Goal: Information Seeking & Learning: Learn about a topic

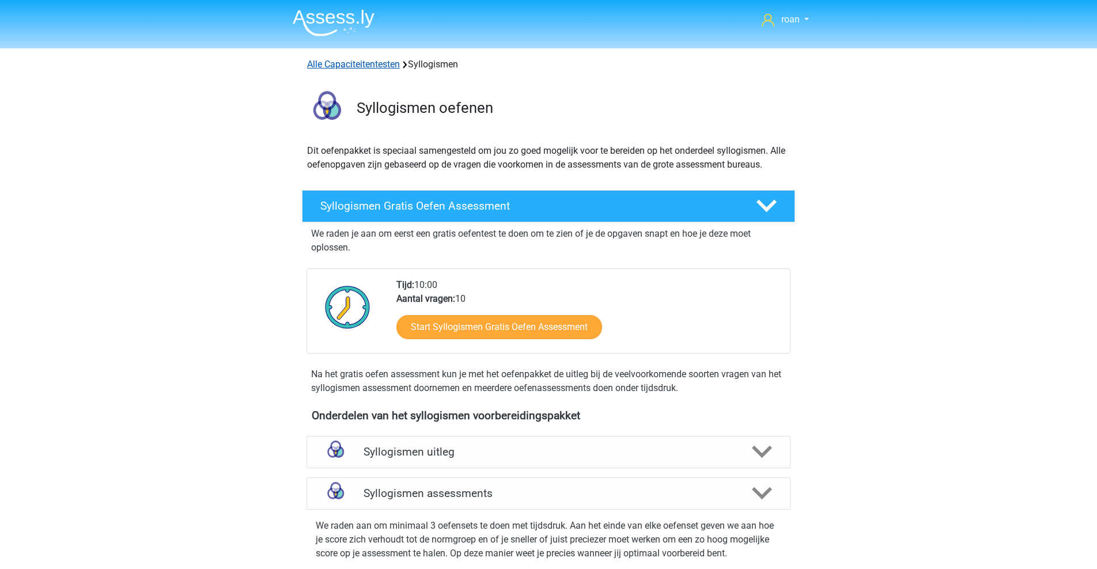
click at [349, 67] on link "Alle Capaciteitentesten" at bounding box center [353, 64] width 93 height 11
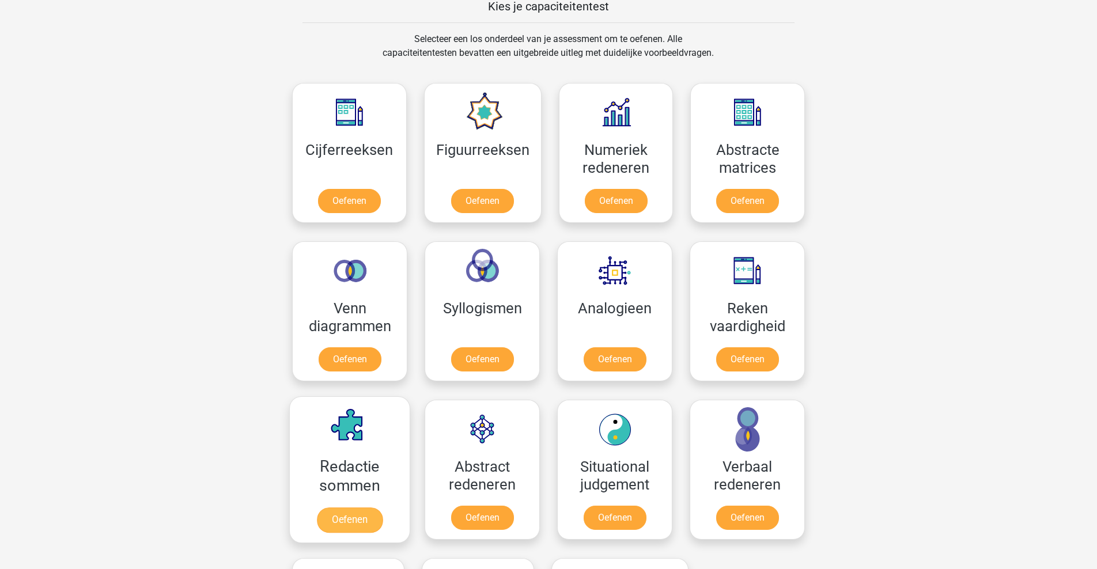
scroll to position [448, 0]
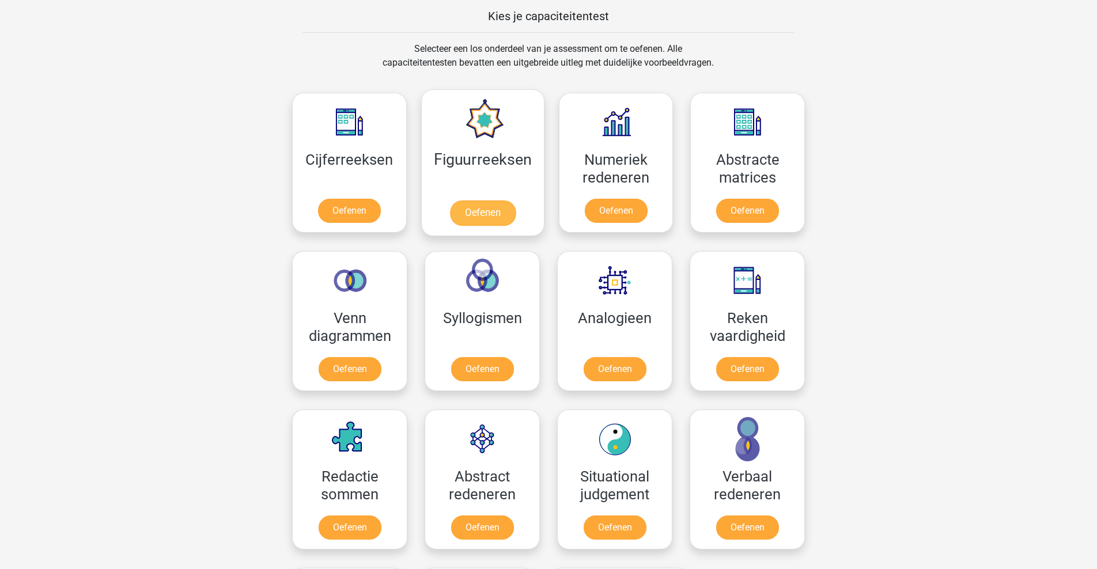
click at [489, 216] on link "Oefenen" at bounding box center [482, 213] width 66 height 25
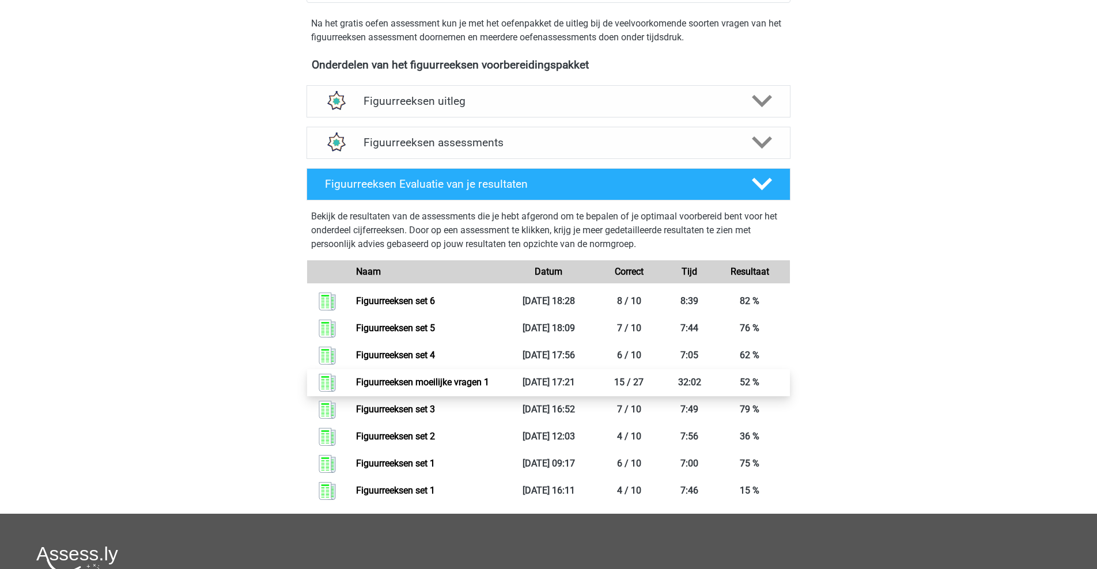
scroll to position [387, 0]
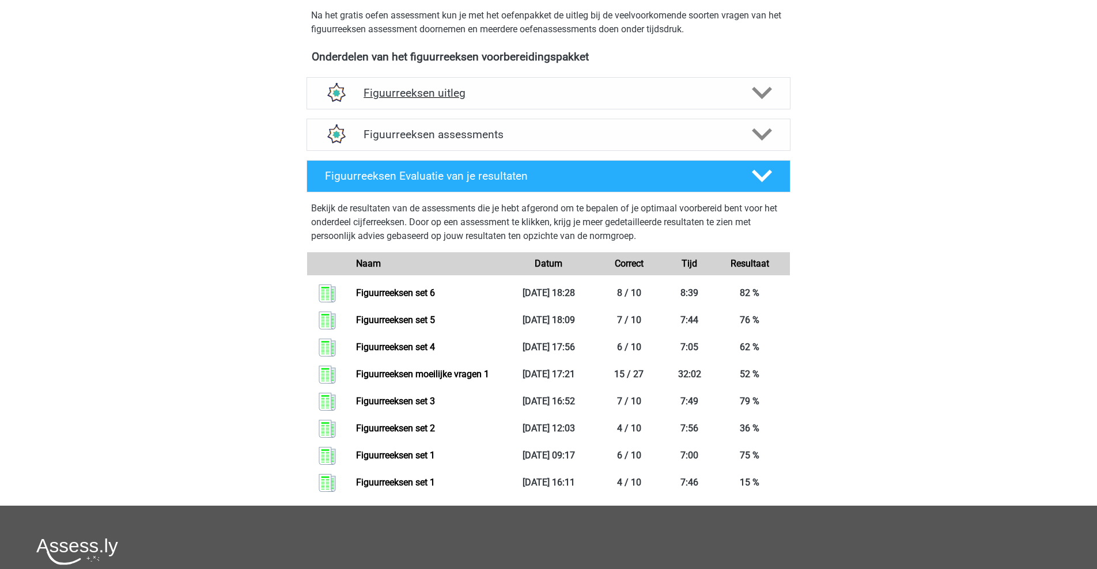
click at [499, 93] on h4 "Figuurreeksen uitleg" at bounding box center [549, 92] width 370 height 13
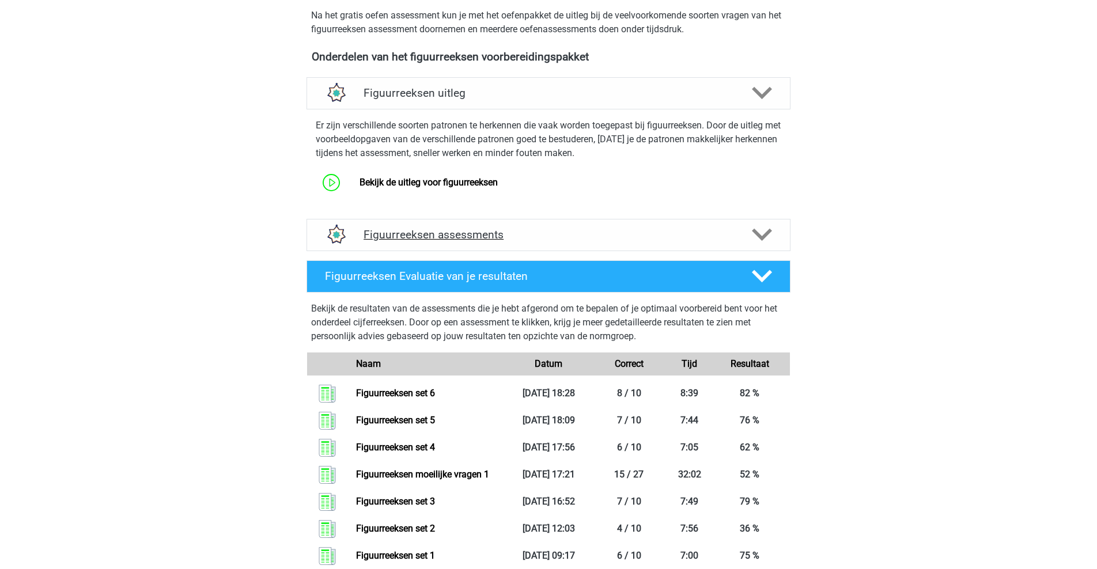
click at [524, 226] on div "Figuurreeksen assessments" at bounding box center [549, 235] width 484 height 32
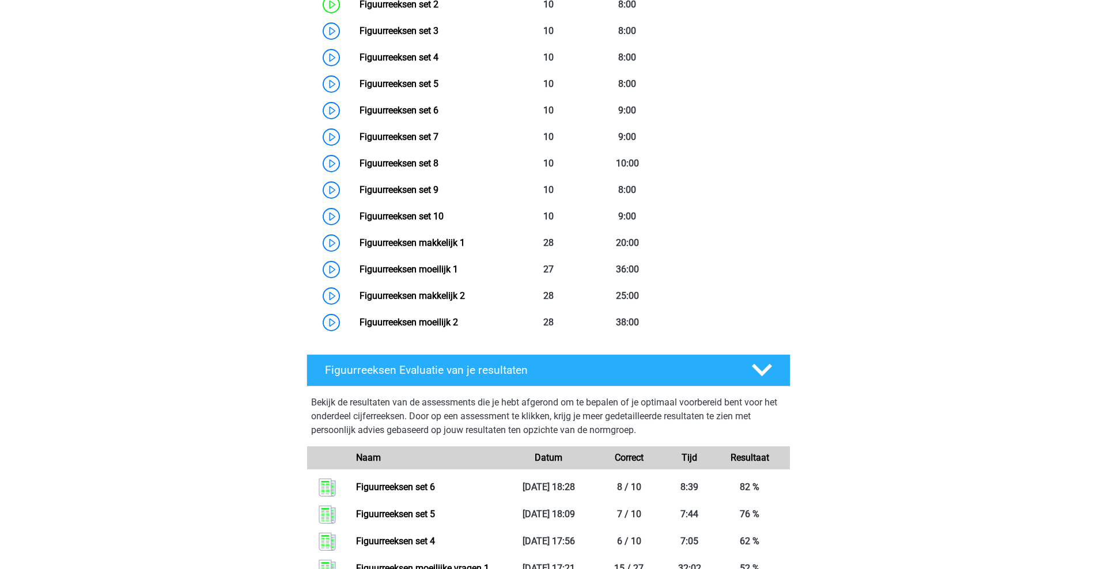
scroll to position [746, 0]
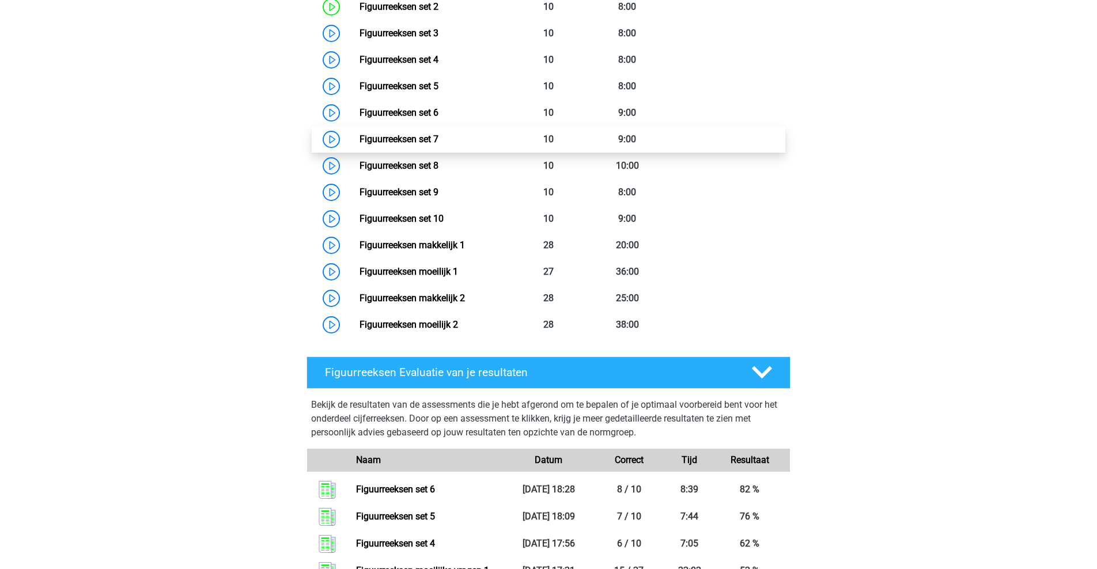
click at [439, 134] on link "Figuurreeksen set 7" at bounding box center [399, 139] width 79 height 11
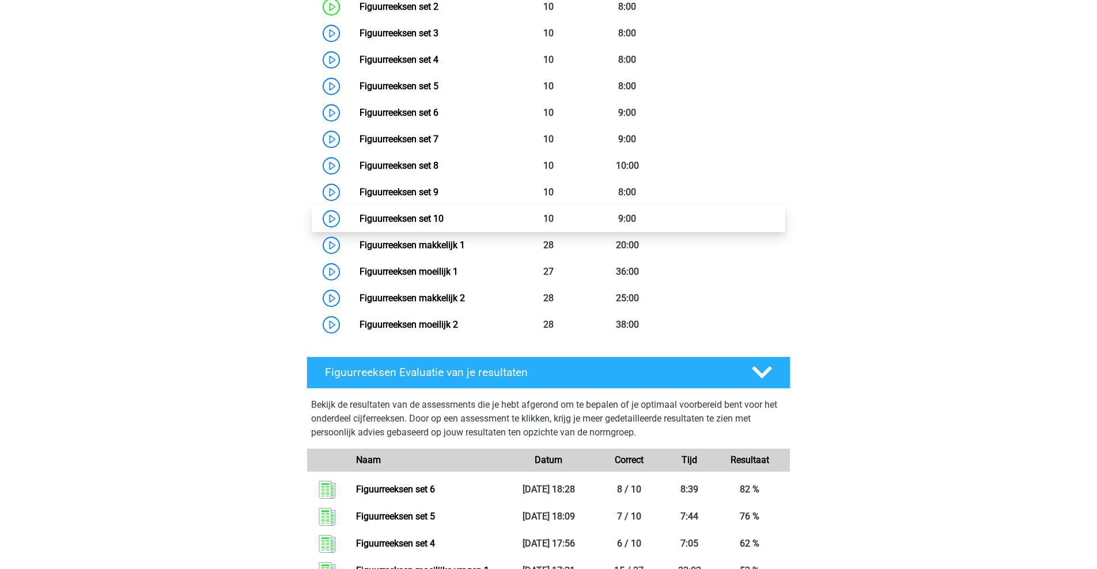
click at [439, 215] on link "Figuurreeksen set 10" at bounding box center [402, 218] width 84 height 11
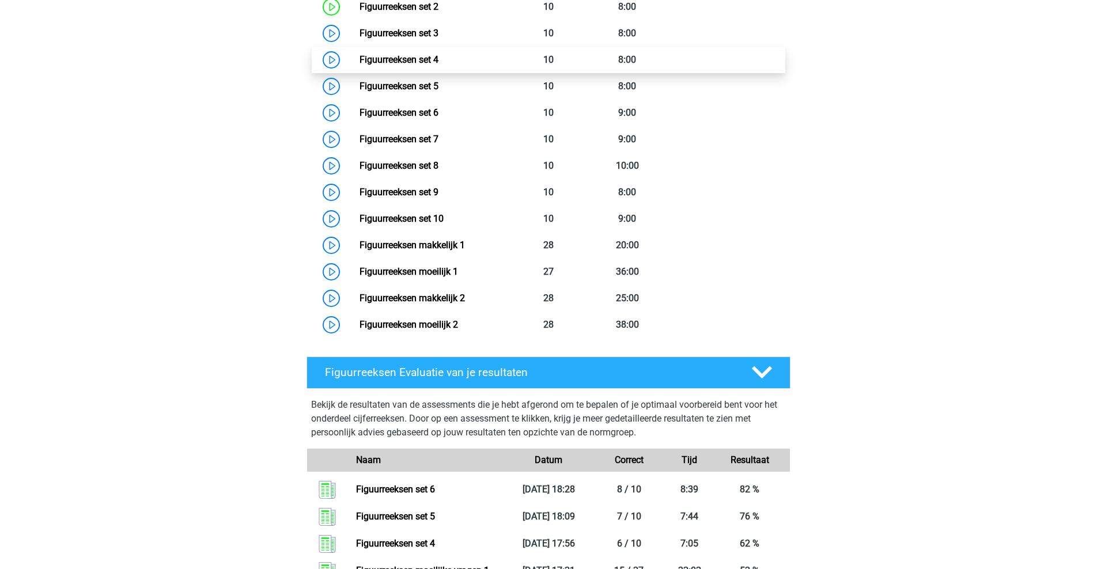
click at [427, 65] on link "Figuurreeksen set 4" at bounding box center [399, 59] width 79 height 11
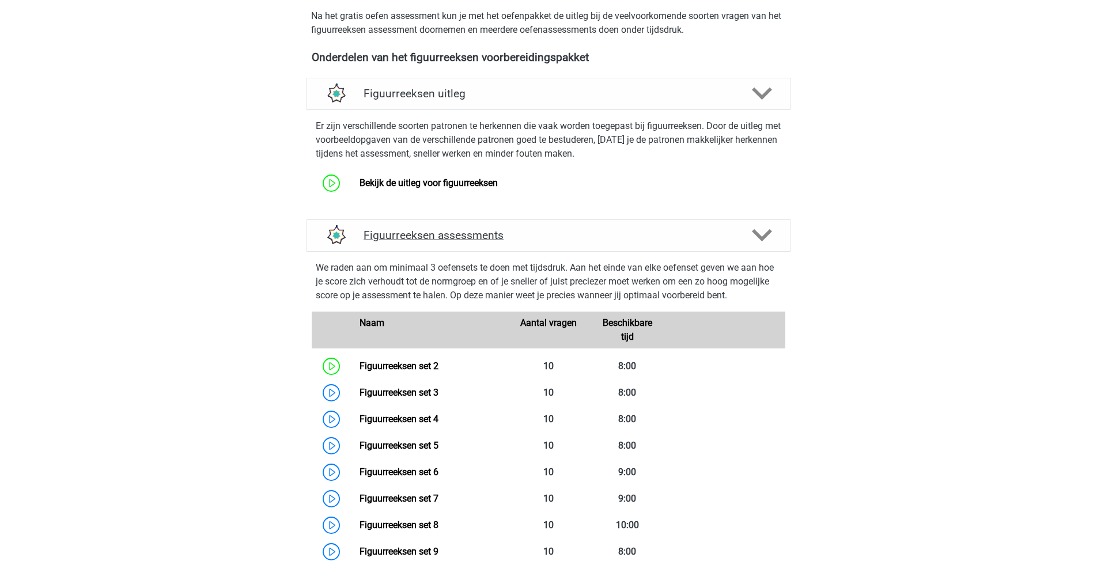
scroll to position [381, 0]
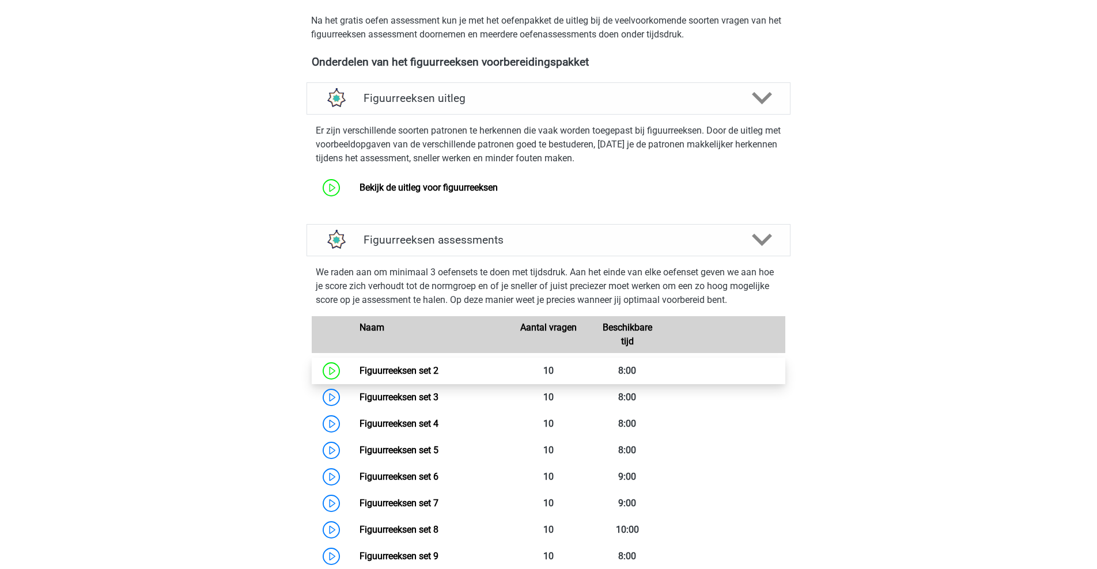
click at [421, 376] on link "Figuurreeksen set 2" at bounding box center [399, 370] width 79 height 11
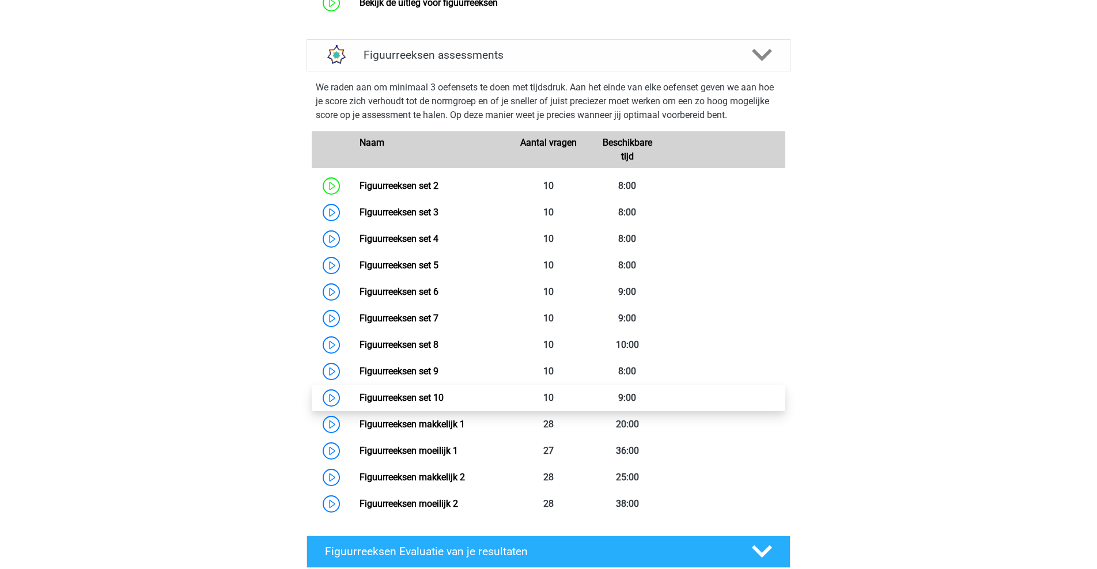
scroll to position [552, 0]
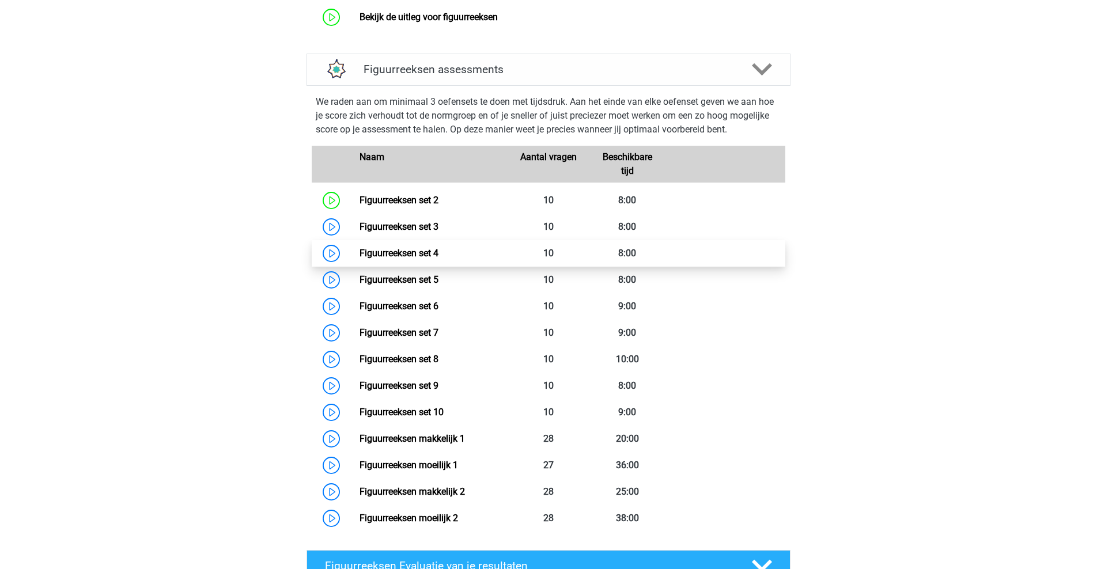
click at [439, 259] on link "Figuurreeksen set 4" at bounding box center [399, 253] width 79 height 11
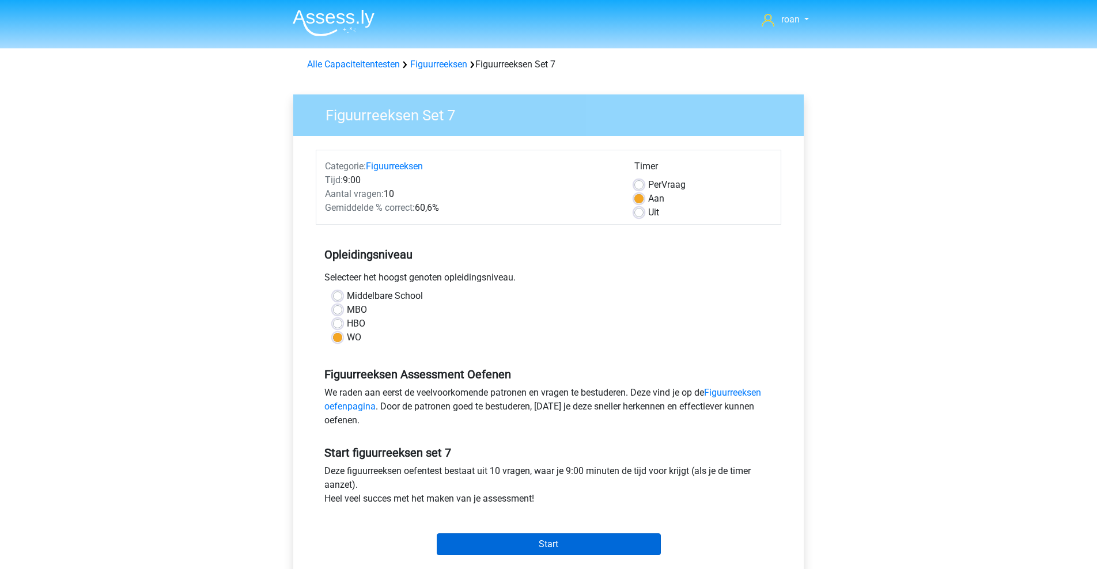
click at [596, 540] on input "Start" at bounding box center [549, 545] width 224 height 22
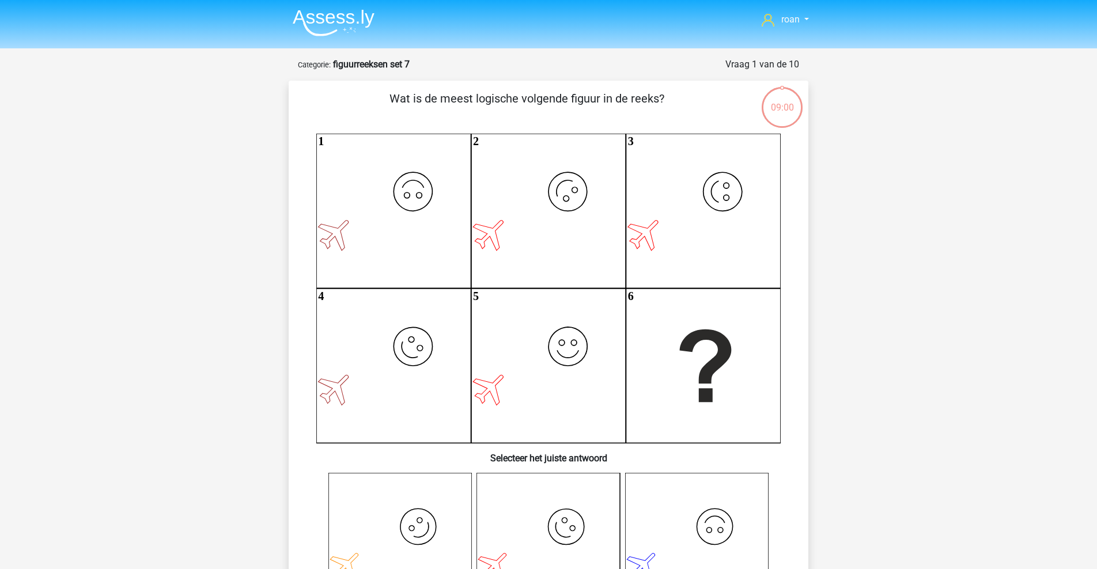
scroll to position [1, 0]
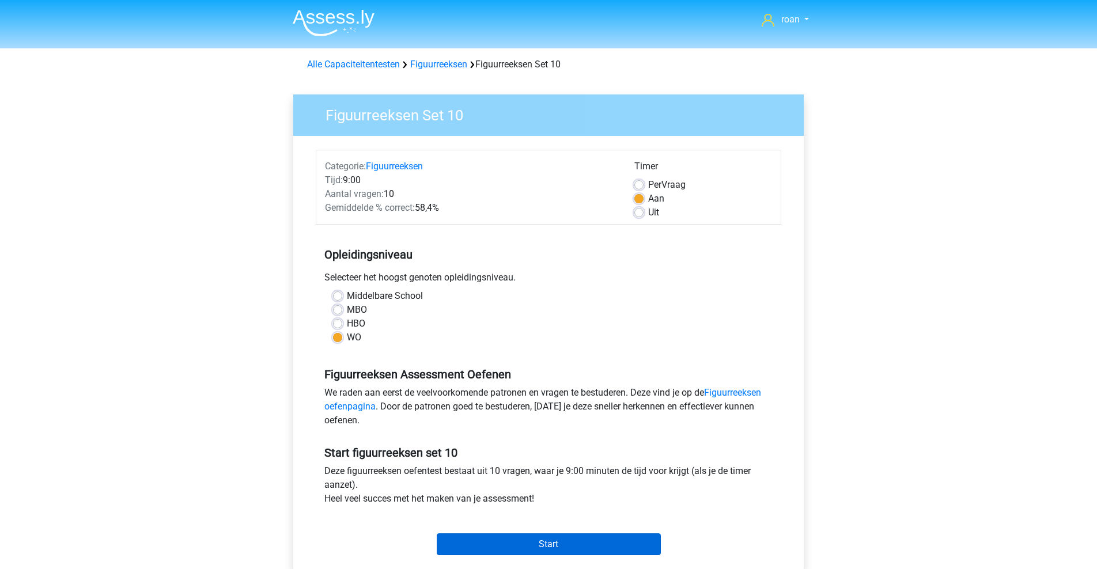
click at [572, 542] on input "Start" at bounding box center [549, 545] width 224 height 22
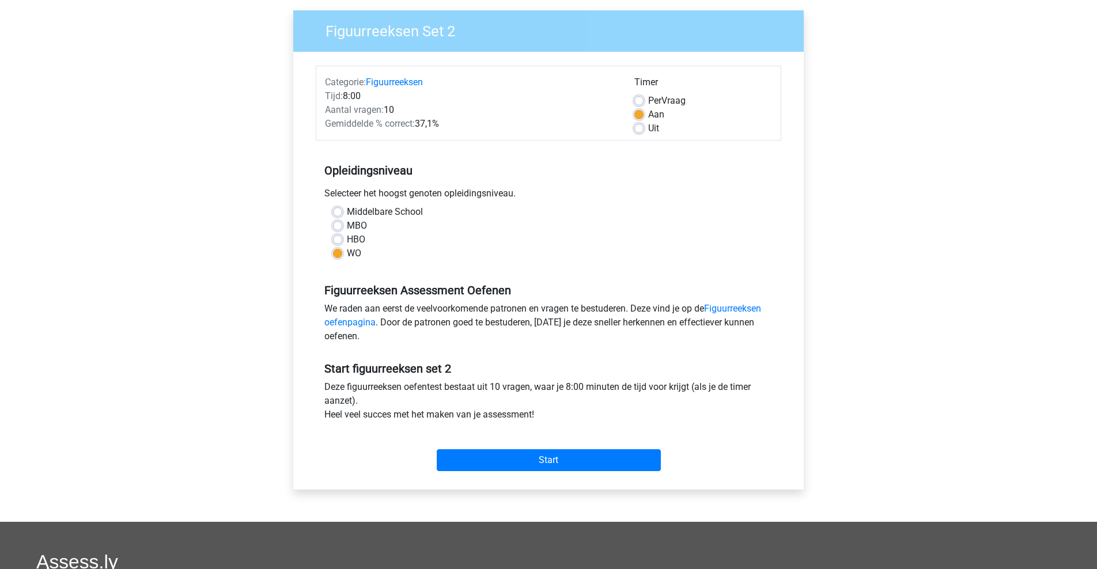
scroll to position [118, 0]
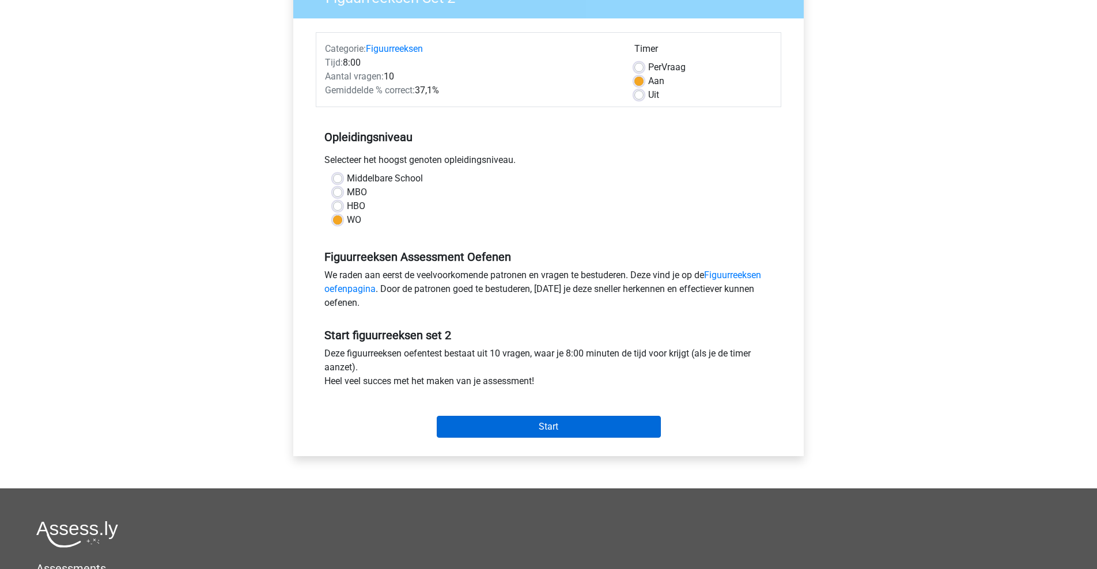
click at [512, 434] on input "Start" at bounding box center [549, 427] width 224 height 22
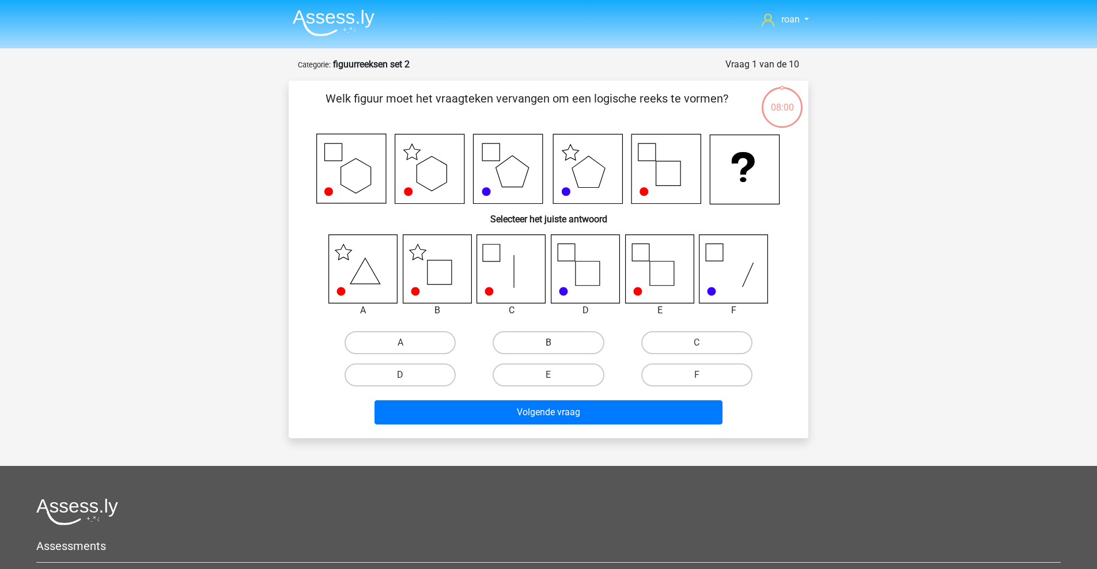
scroll to position [29, 0]
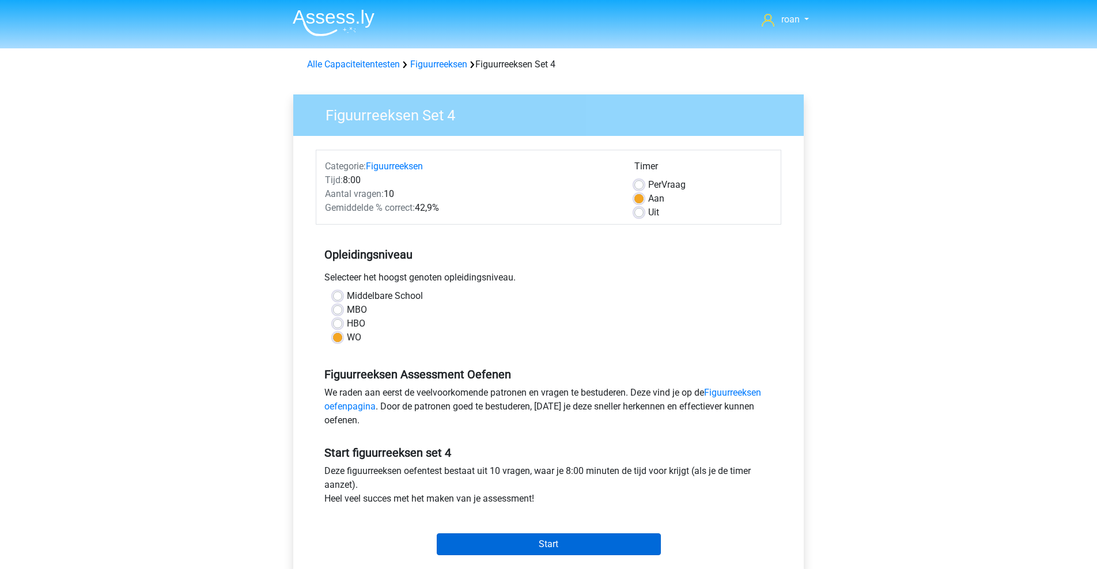
click at [555, 548] on input "Start" at bounding box center [549, 545] width 224 height 22
click at [527, 540] on input "Start" at bounding box center [549, 545] width 224 height 22
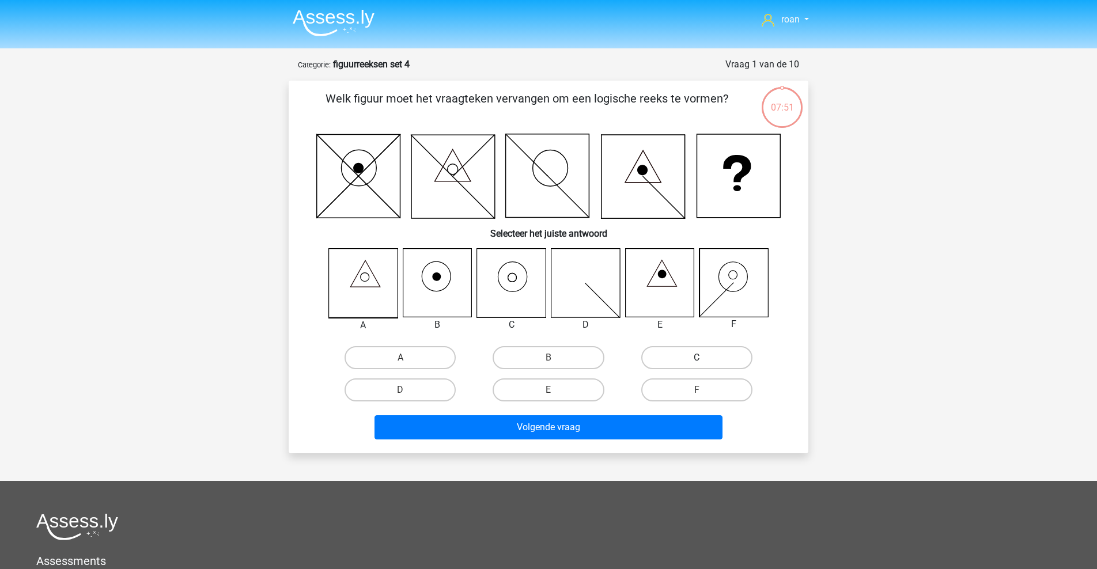
click at [701, 346] on label "C" at bounding box center [696, 357] width 111 height 23
click at [701, 358] on input "C" at bounding box center [700, 361] width 7 height 7
radio input "true"
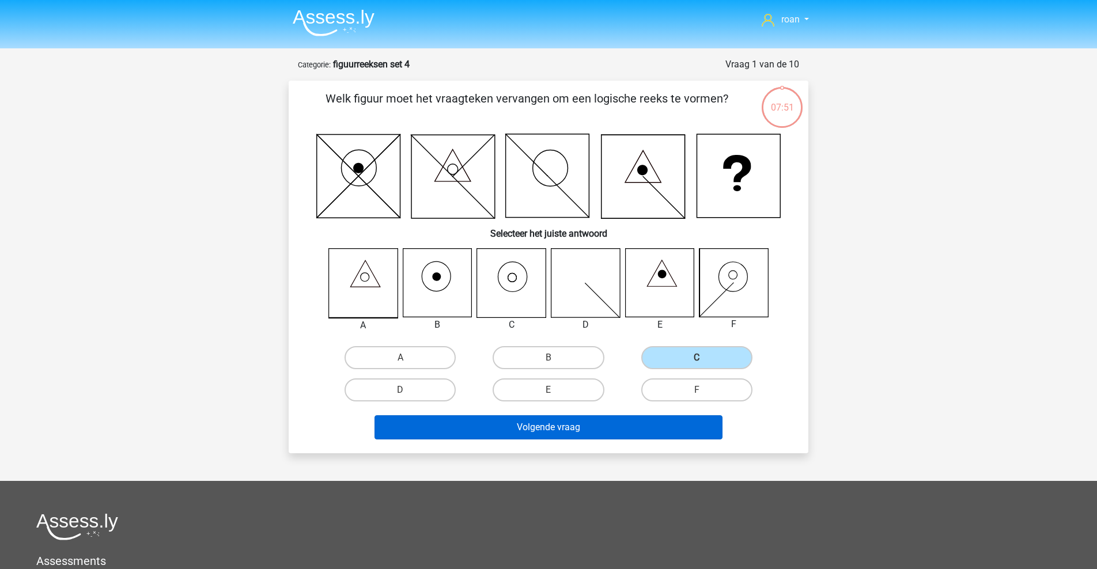
click at [579, 434] on button "Volgende vraag" at bounding box center [549, 427] width 349 height 24
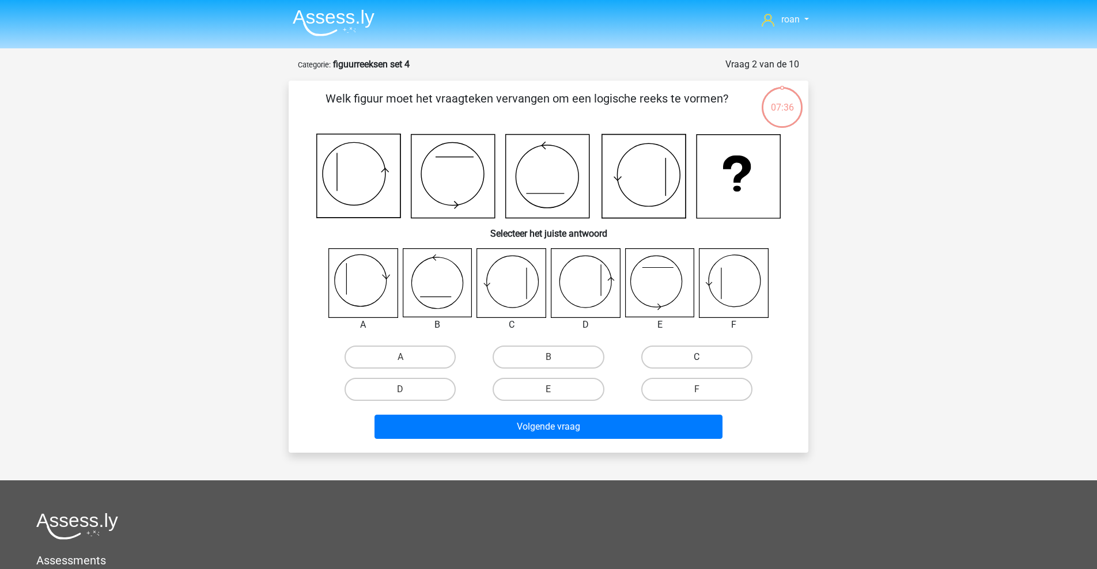
click at [717, 351] on label "C" at bounding box center [696, 357] width 111 height 23
click at [704, 357] on input "C" at bounding box center [700, 360] width 7 height 7
radio input "true"
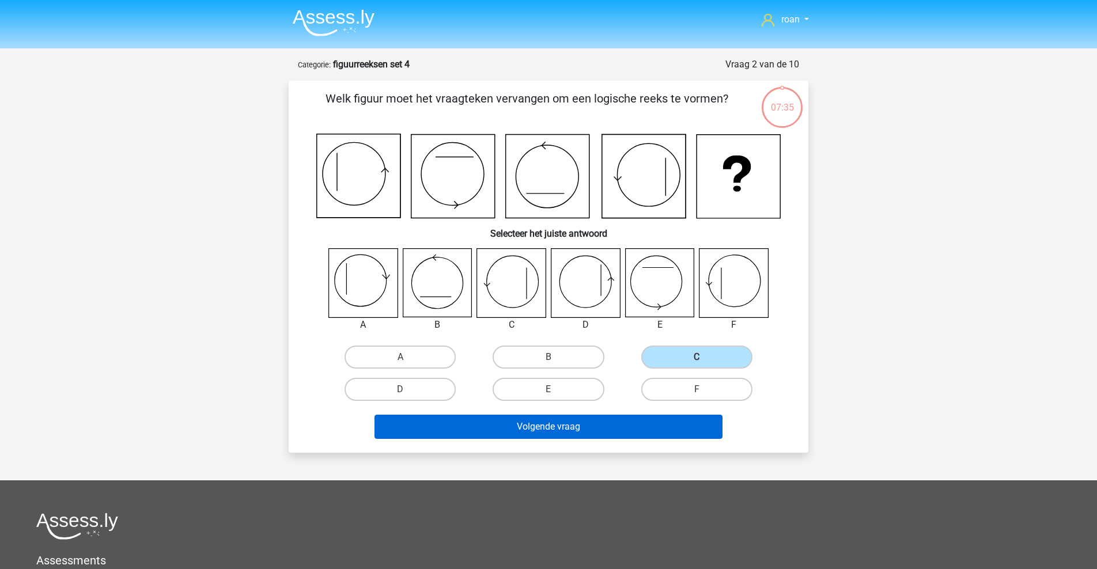
click at [546, 429] on button "Volgende vraag" at bounding box center [549, 427] width 349 height 24
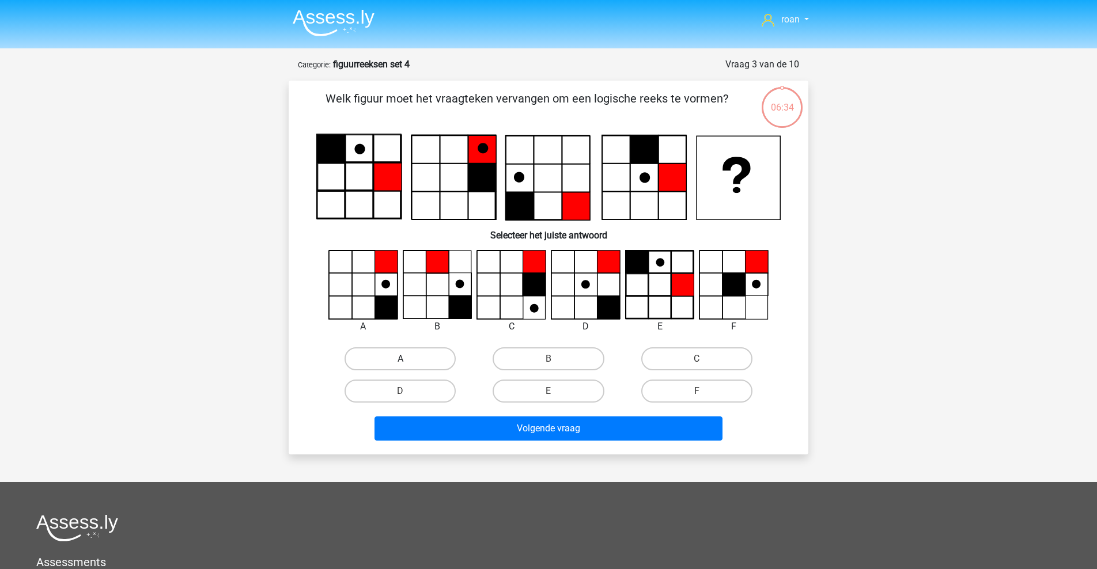
click at [436, 365] on label "A" at bounding box center [400, 358] width 111 height 23
click at [408, 365] on input "A" at bounding box center [403, 362] width 7 height 7
radio input "true"
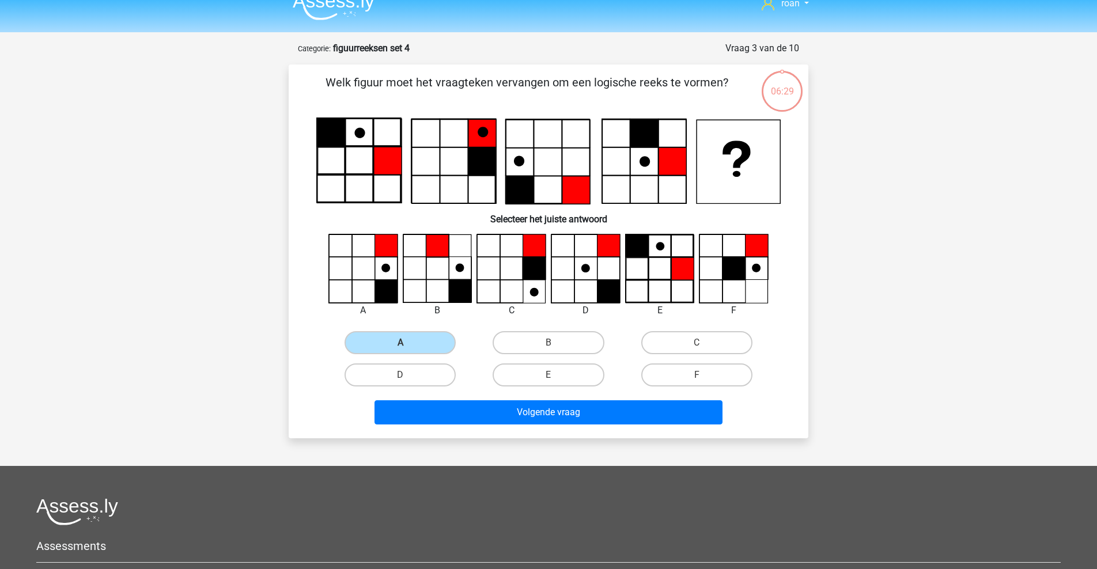
scroll to position [16, 0]
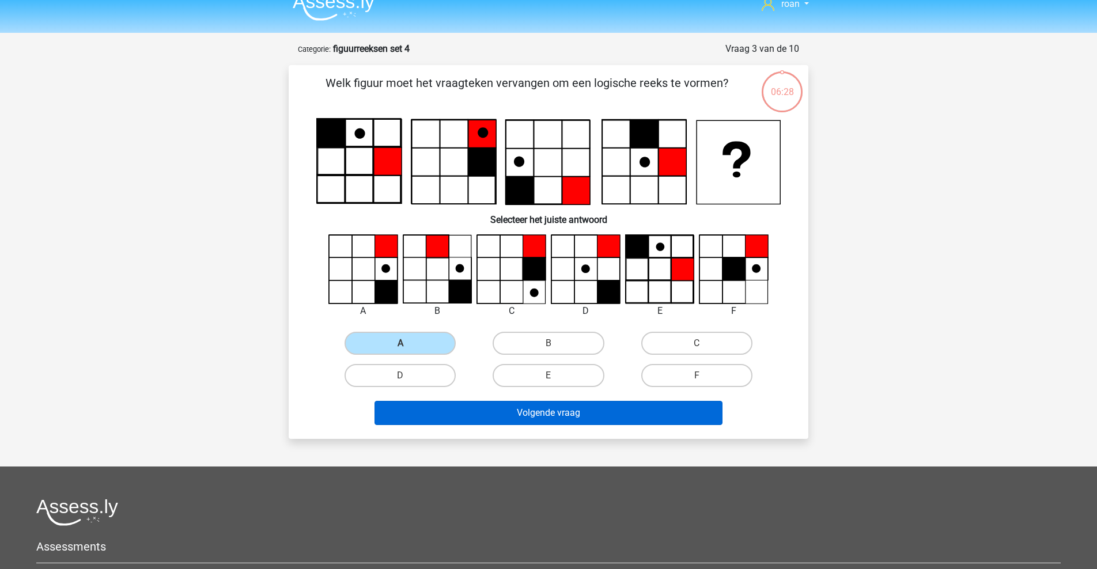
click at [566, 415] on button "Volgende vraag" at bounding box center [549, 413] width 349 height 24
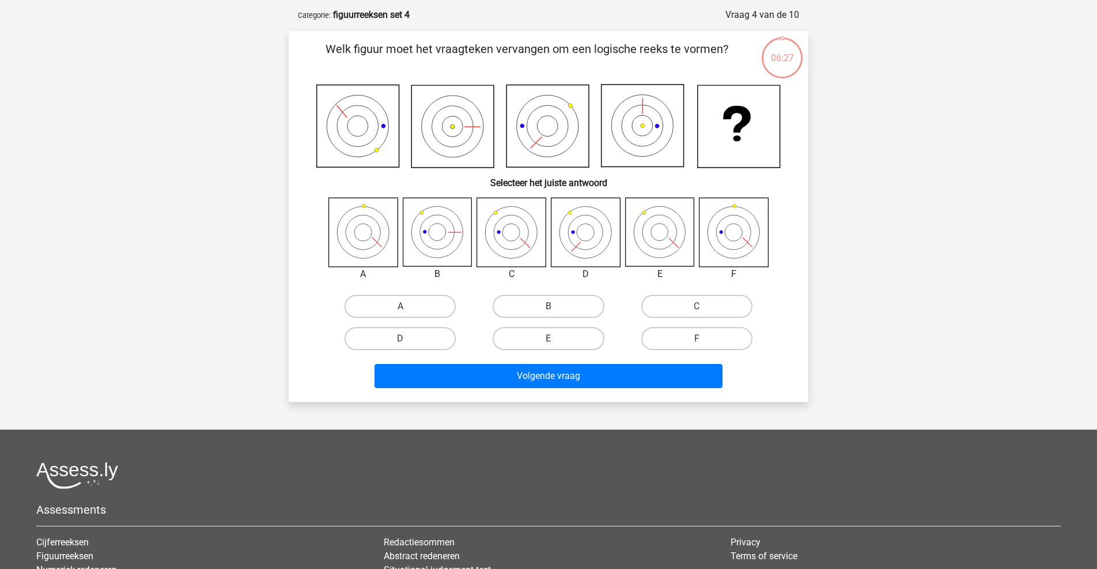
scroll to position [49, 0]
click at [685, 303] on label "C" at bounding box center [696, 307] width 111 height 23
click at [697, 307] on input "C" at bounding box center [700, 310] width 7 height 7
radio input "true"
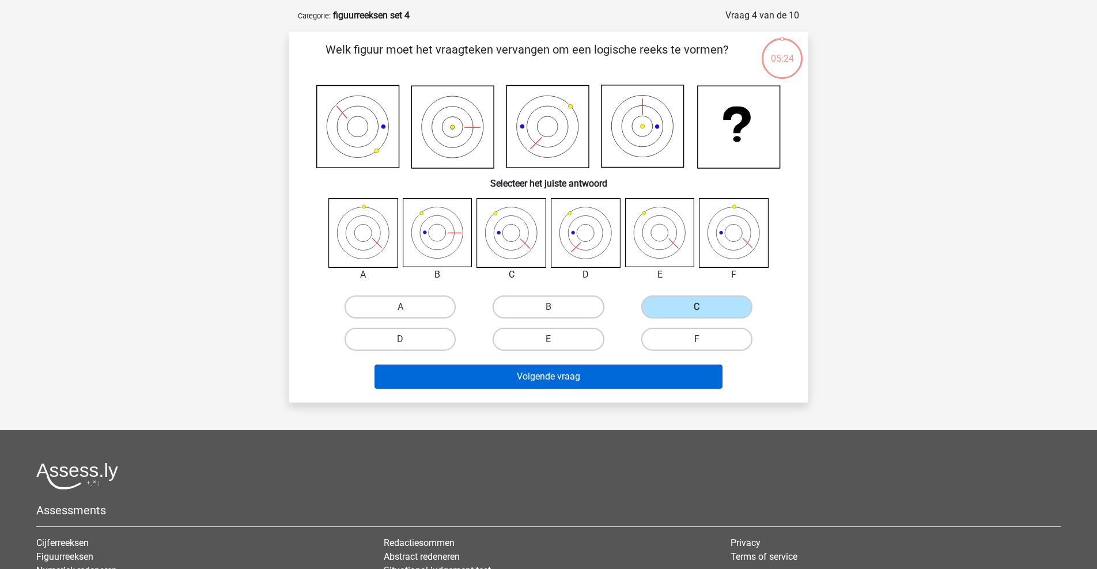
click at [567, 377] on button "Volgende vraag" at bounding box center [549, 377] width 349 height 24
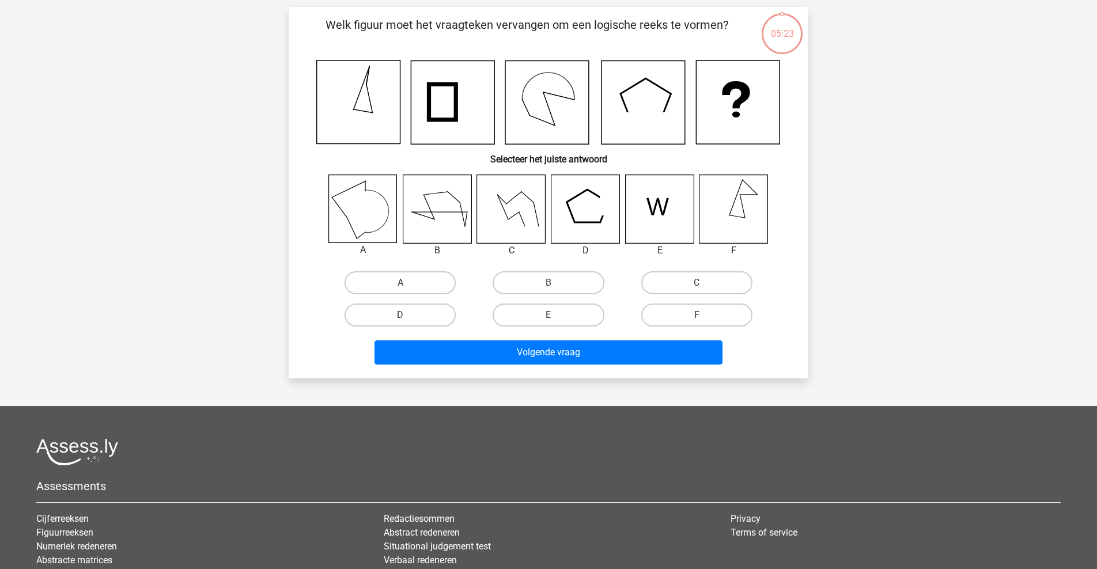
scroll to position [73, 0]
click at [556, 328] on div "E" at bounding box center [548, 316] width 148 height 32
click at [557, 318] on label "E" at bounding box center [548, 315] width 111 height 23
click at [556, 318] on input "E" at bounding box center [552, 319] width 7 height 7
radio input "true"
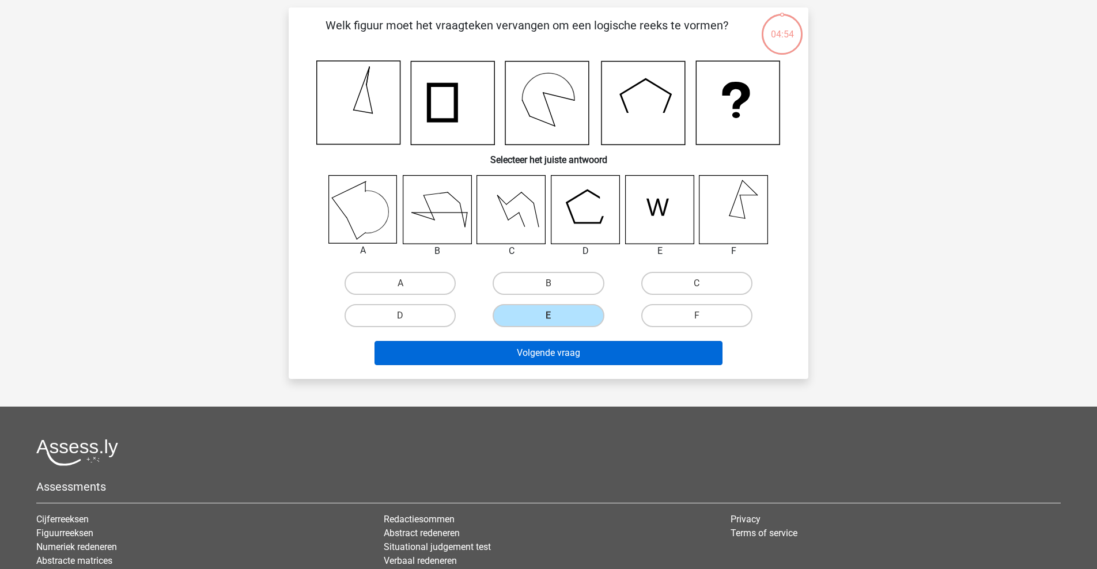
click at [557, 350] on button "Volgende vraag" at bounding box center [549, 353] width 349 height 24
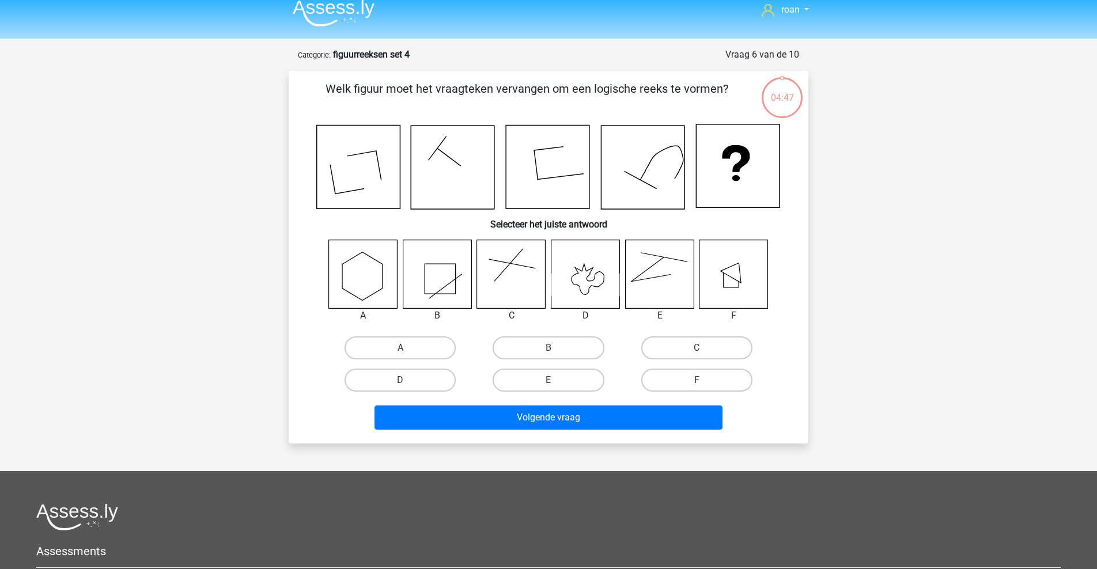
scroll to position [10, 0]
click at [511, 351] on label "B" at bounding box center [548, 347] width 111 height 23
click at [549, 351] on input "B" at bounding box center [552, 350] width 7 height 7
radio input "true"
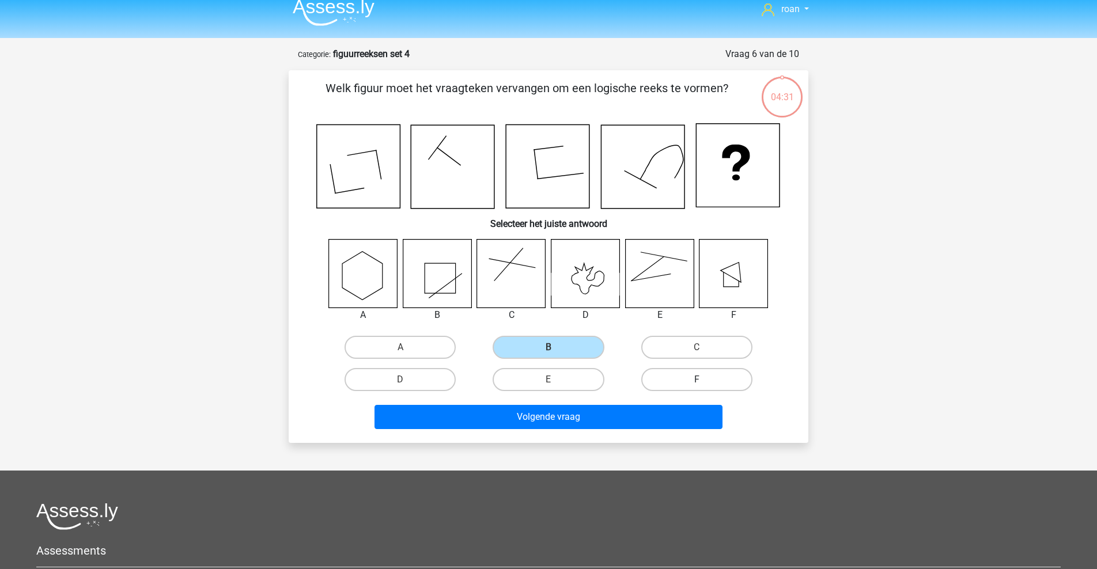
click at [681, 373] on label "F" at bounding box center [696, 379] width 111 height 23
click at [697, 380] on input "F" at bounding box center [700, 383] width 7 height 7
radio input "true"
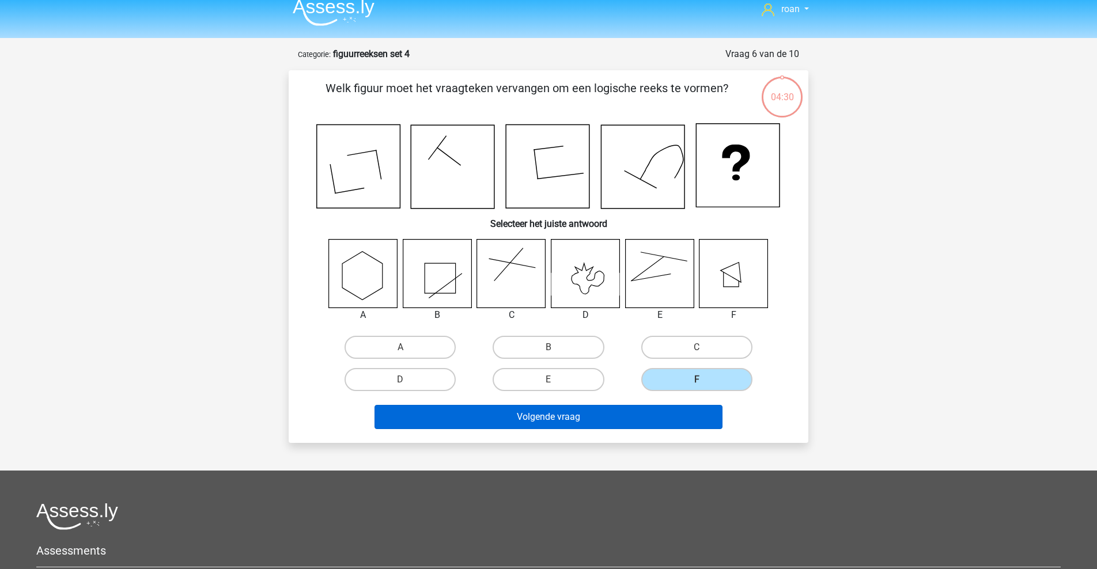
click at [644, 406] on button "Volgende vraag" at bounding box center [549, 417] width 349 height 24
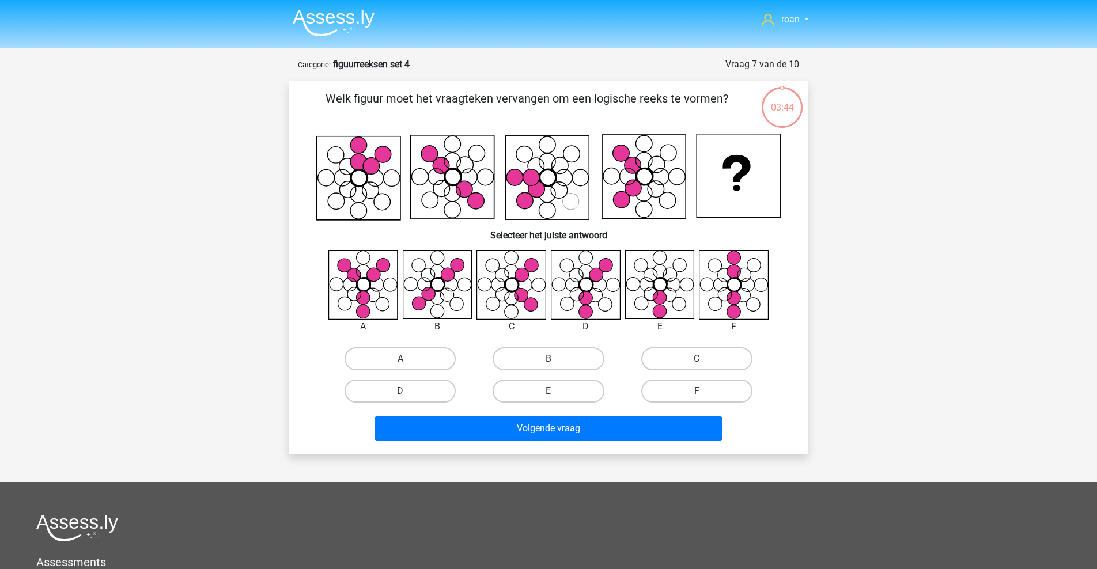
click at [423, 390] on label "D" at bounding box center [400, 391] width 111 height 23
click at [408, 391] on input "D" at bounding box center [403, 394] width 7 height 7
radio input "true"
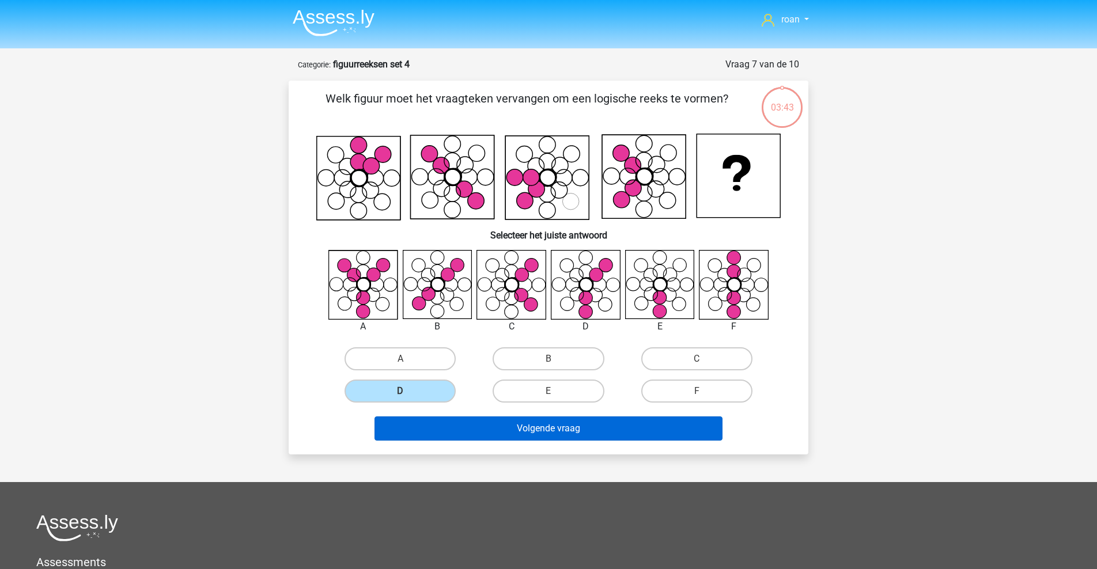
click at [535, 428] on button "Volgende vraag" at bounding box center [549, 429] width 349 height 24
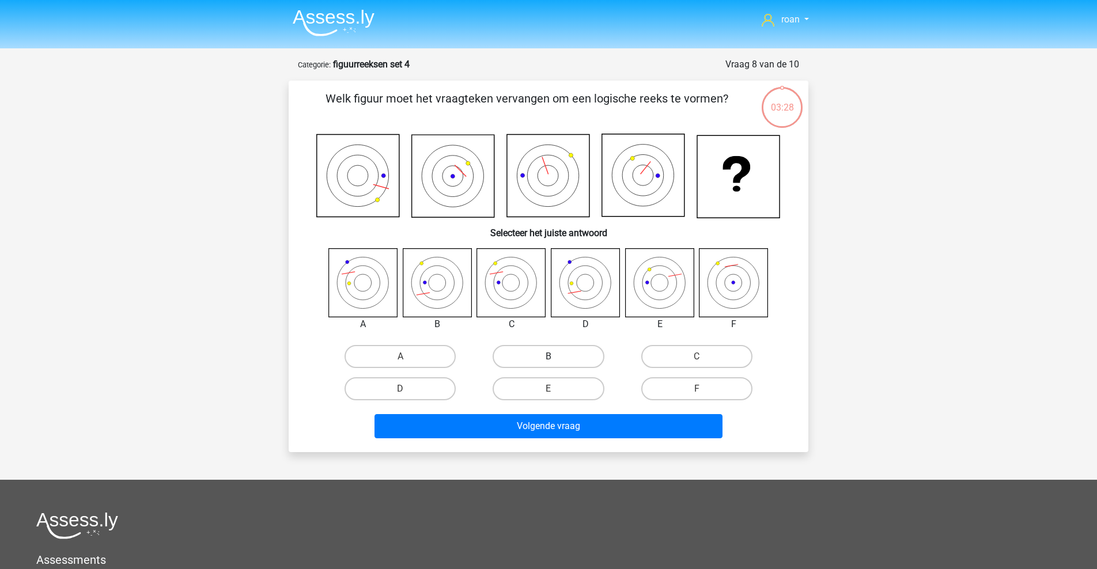
click at [545, 352] on label "B" at bounding box center [548, 356] width 111 height 23
click at [549, 357] on input "B" at bounding box center [552, 360] width 7 height 7
radio input "true"
click at [651, 358] on label "C" at bounding box center [696, 356] width 111 height 23
click at [697, 358] on input "C" at bounding box center [700, 360] width 7 height 7
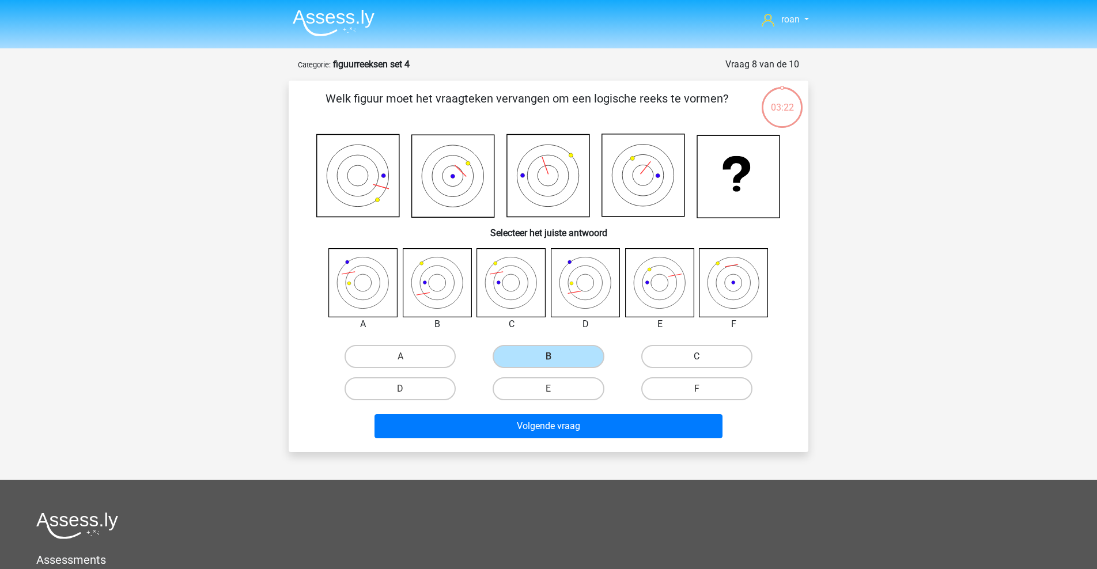
radio input "true"
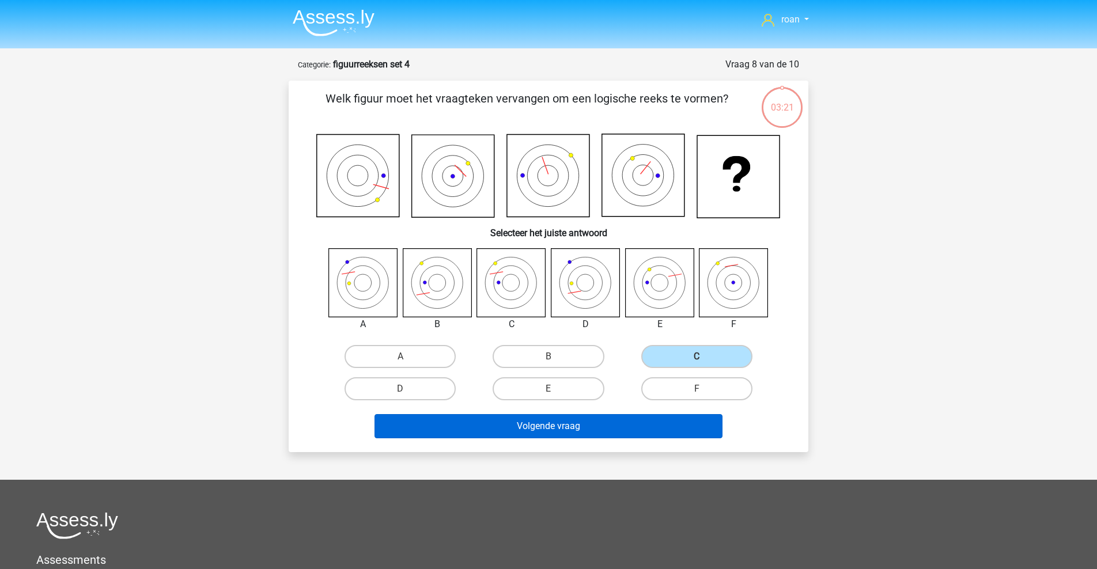
click at [595, 415] on button "Volgende vraag" at bounding box center [549, 426] width 349 height 24
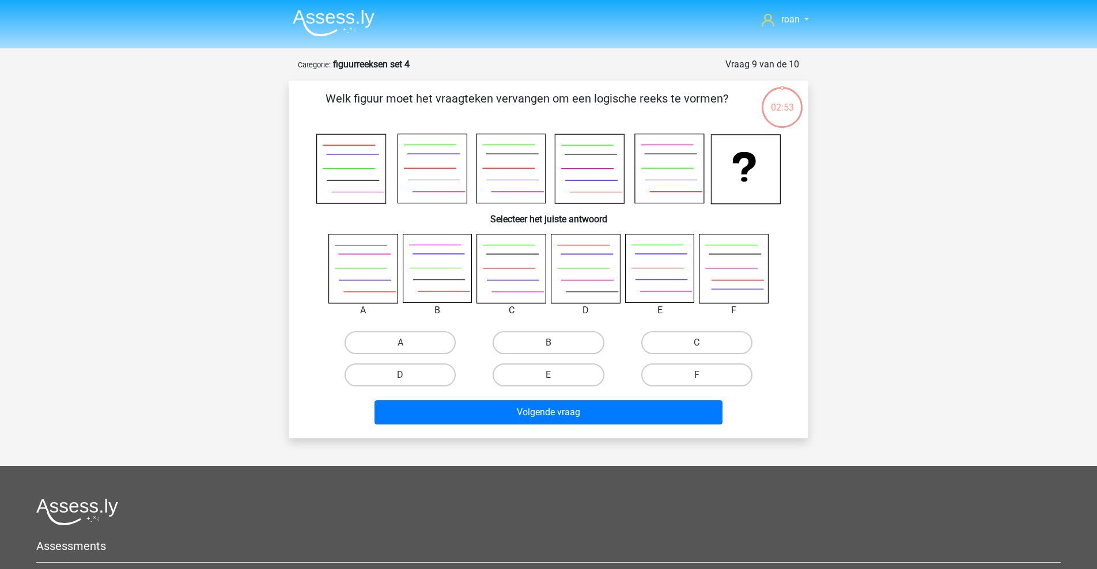
click at [577, 335] on label "B" at bounding box center [548, 342] width 111 height 23
click at [556, 343] on input "B" at bounding box center [552, 346] width 7 height 7
radio input "true"
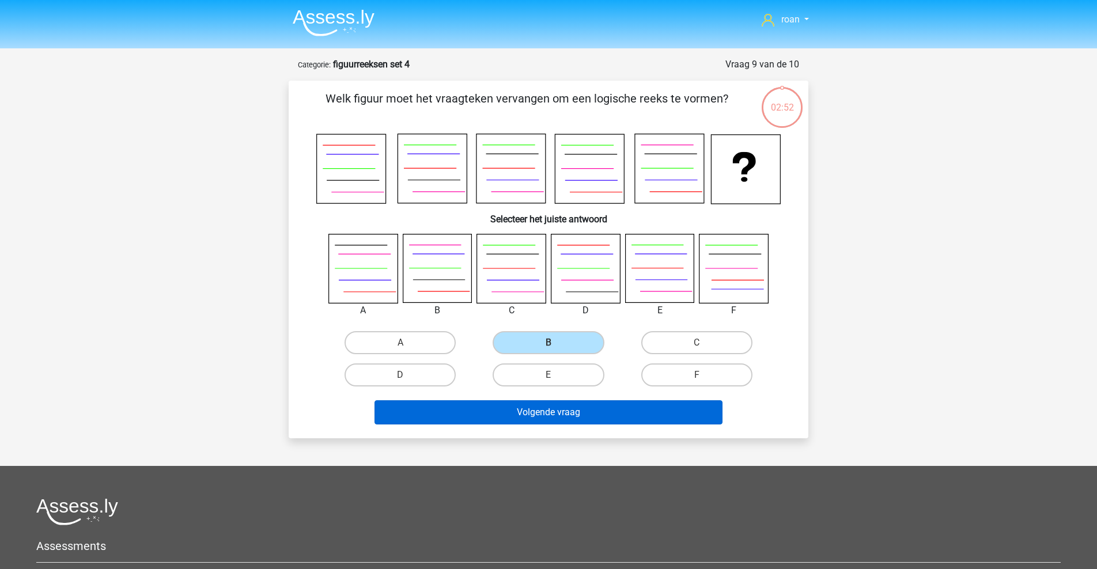
click at [569, 411] on button "Volgende vraag" at bounding box center [549, 412] width 349 height 24
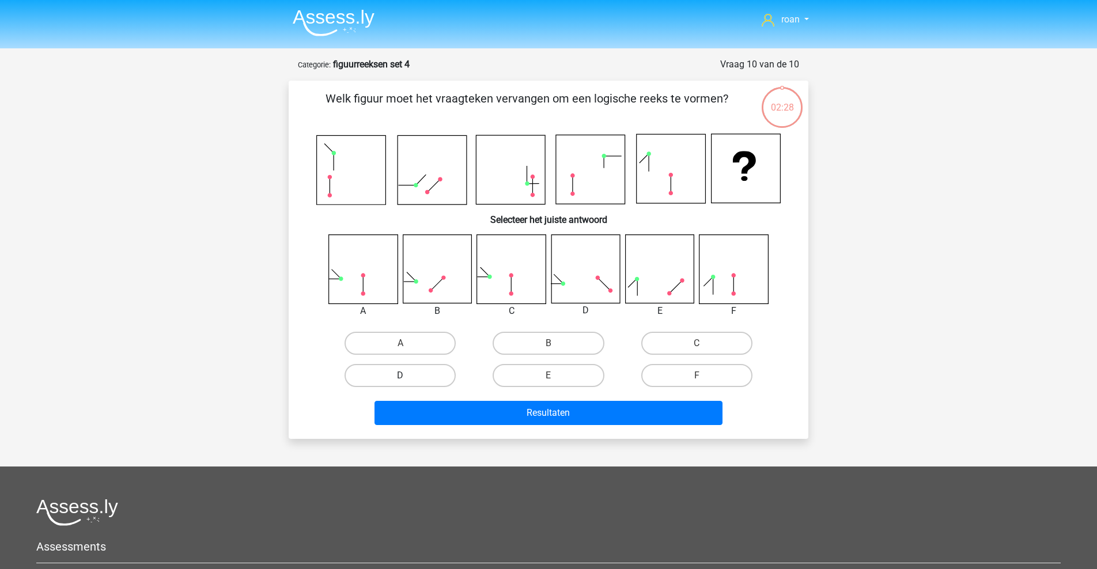
click at [406, 373] on label "D" at bounding box center [400, 375] width 111 height 23
click at [406, 376] on input "D" at bounding box center [403, 379] width 7 height 7
radio input "true"
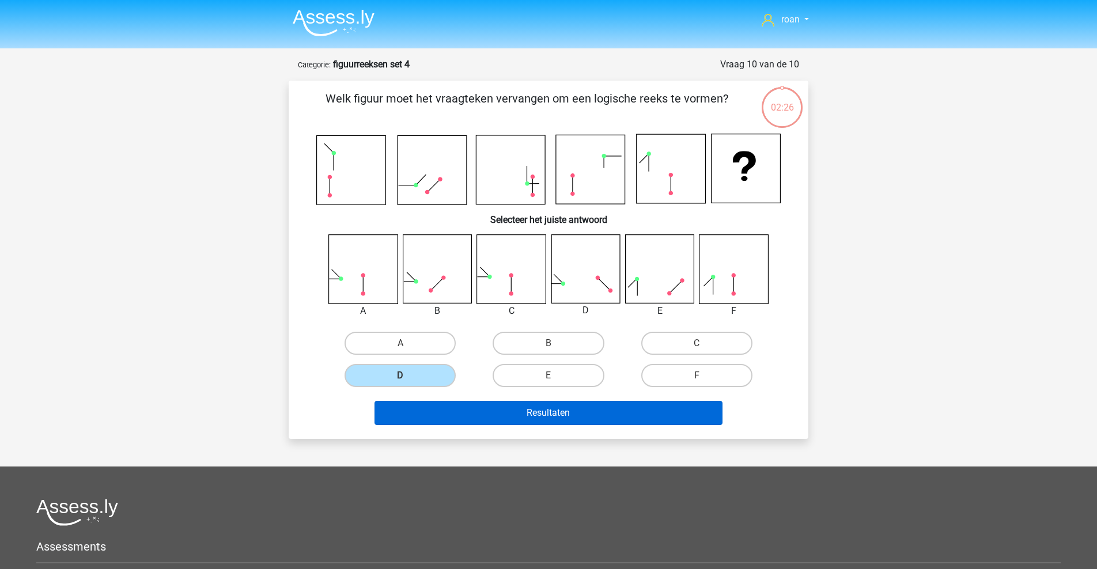
click at [550, 417] on button "Resultaten" at bounding box center [549, 413] width 349 height 24
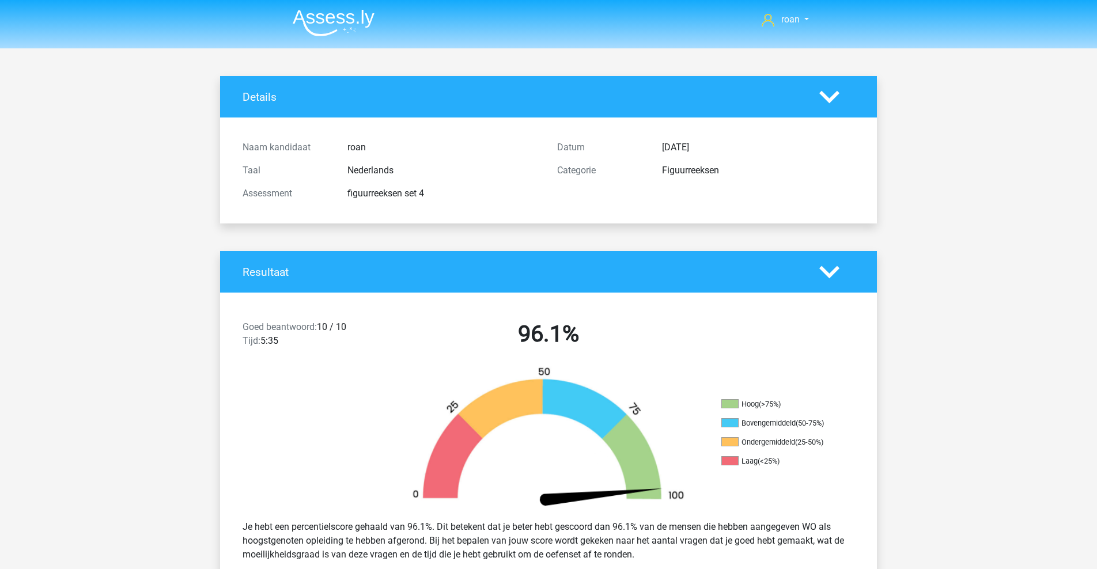
click at [339, 13] on img at bounding box center [334, 22] width 82 height 27
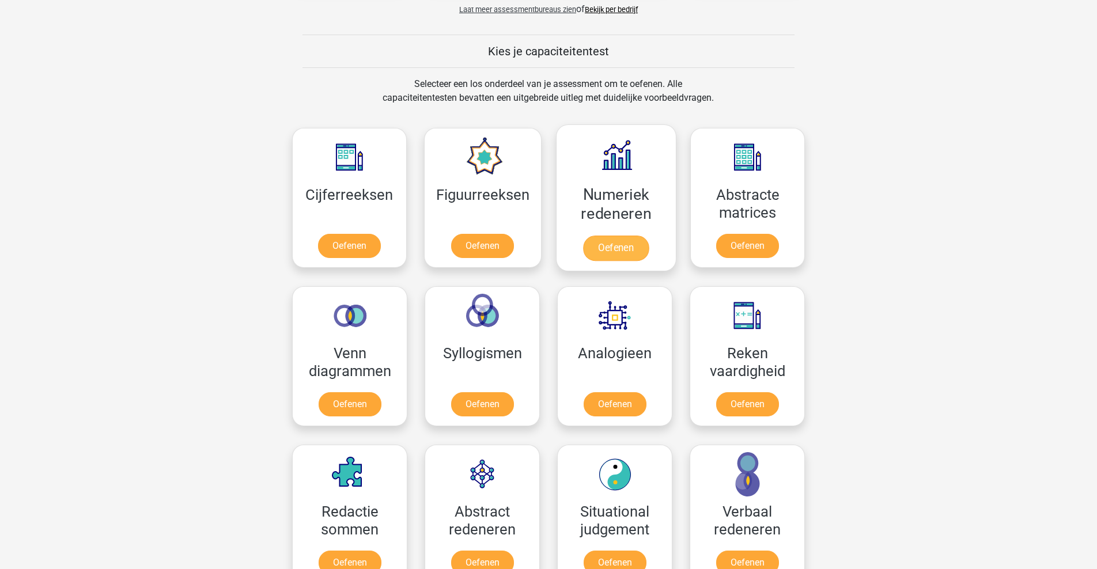
scroll to position [414, 0]
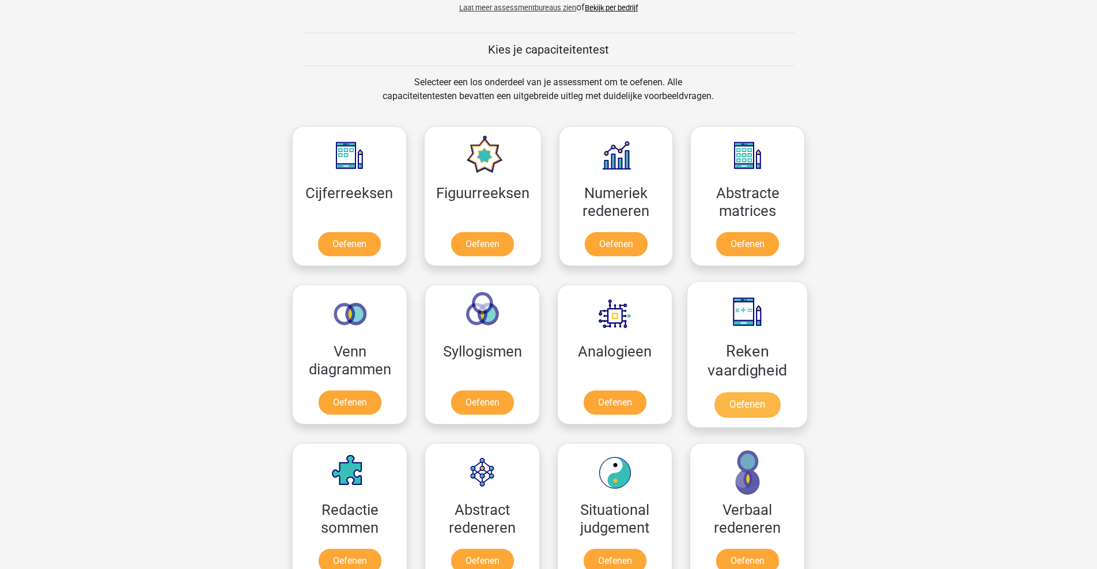
click at [720, 392] on link "Oefenen" at bounding box center [748, 404] width 66 height 25
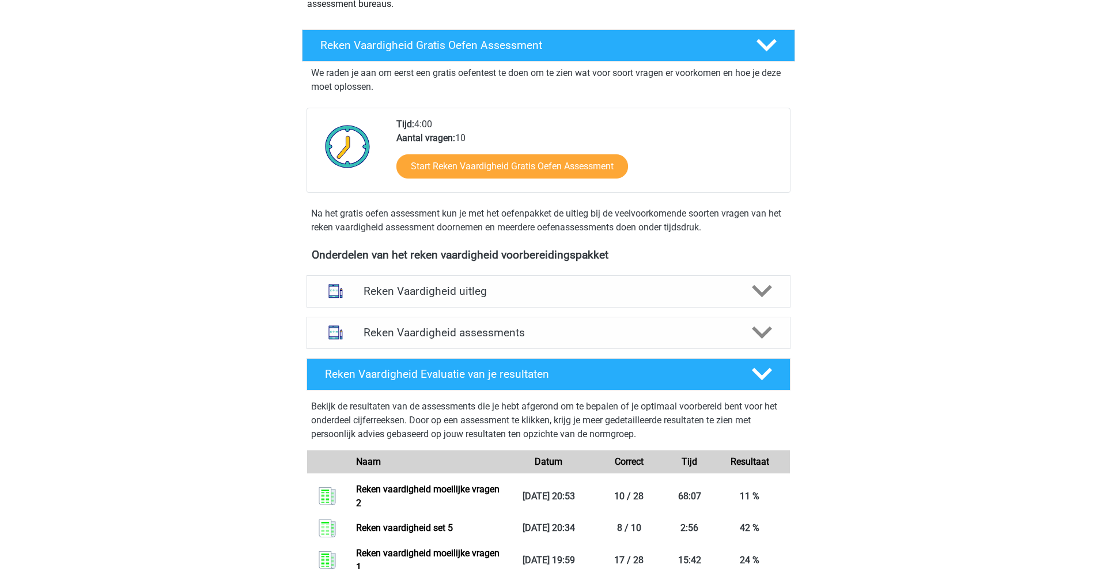
scroll to position [162, 0]
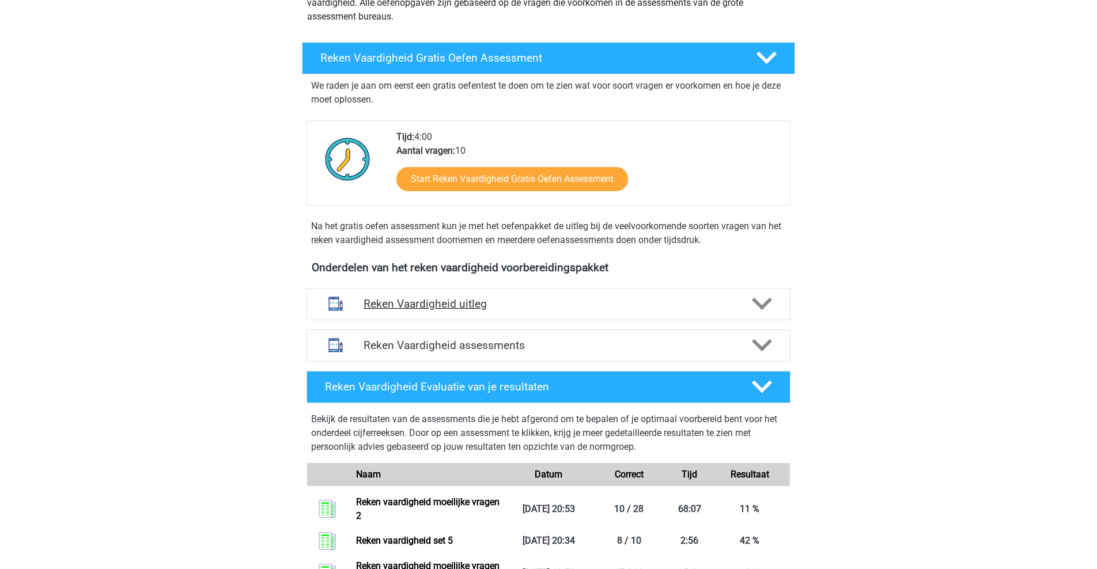
click at [511, 308] on h4 "Reken Vaardigheid uitleg" at bounding box center [549, 303] width 370 height 13
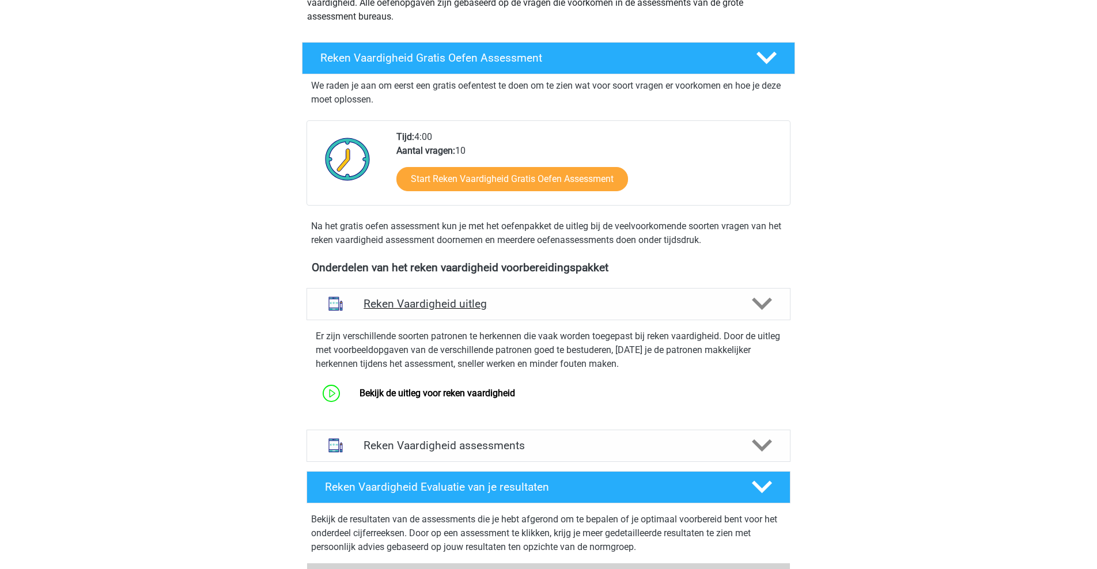
click at [502, 308] on h4 "Reken Vaardigheid uitleg" at bounding box center [549, 303] width 370 height 13
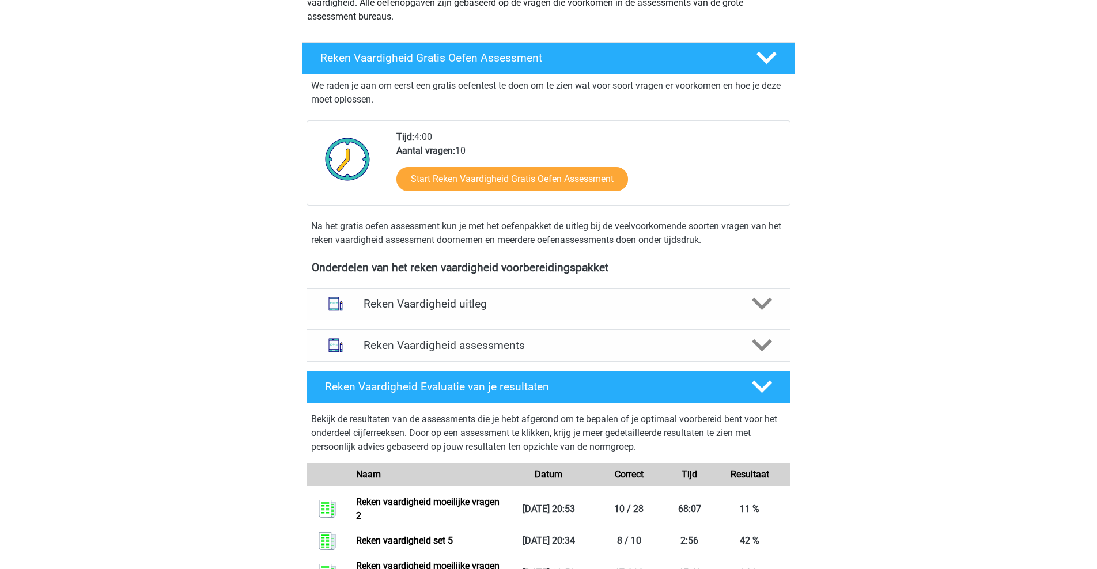
click at [517, 346] on h4 "Reken Vaardigheid assessments" at bounding box center [549, 345] width 370 height 13
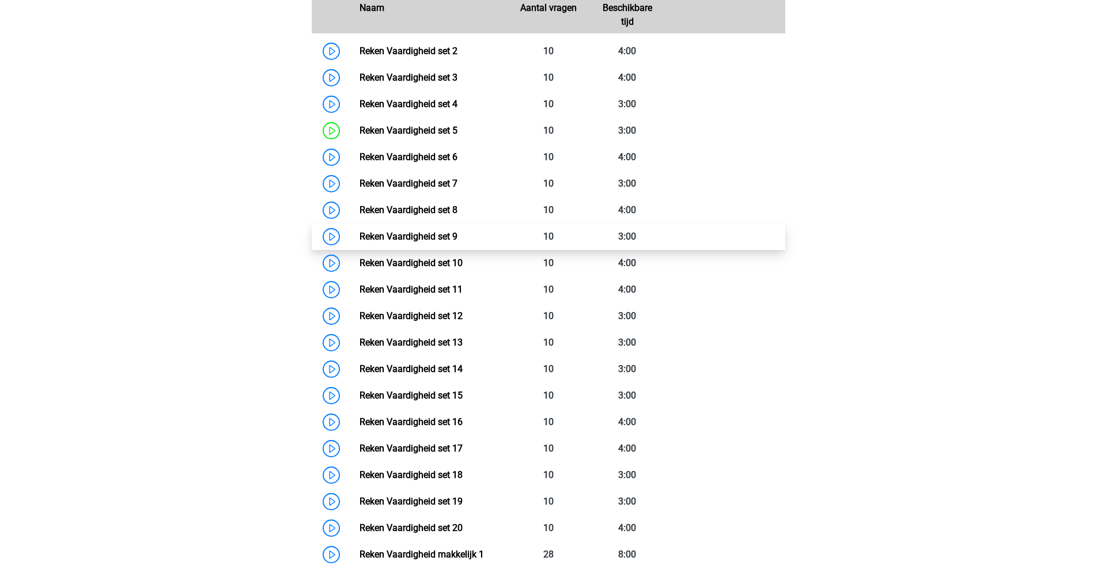
scroll to position [587, 0]
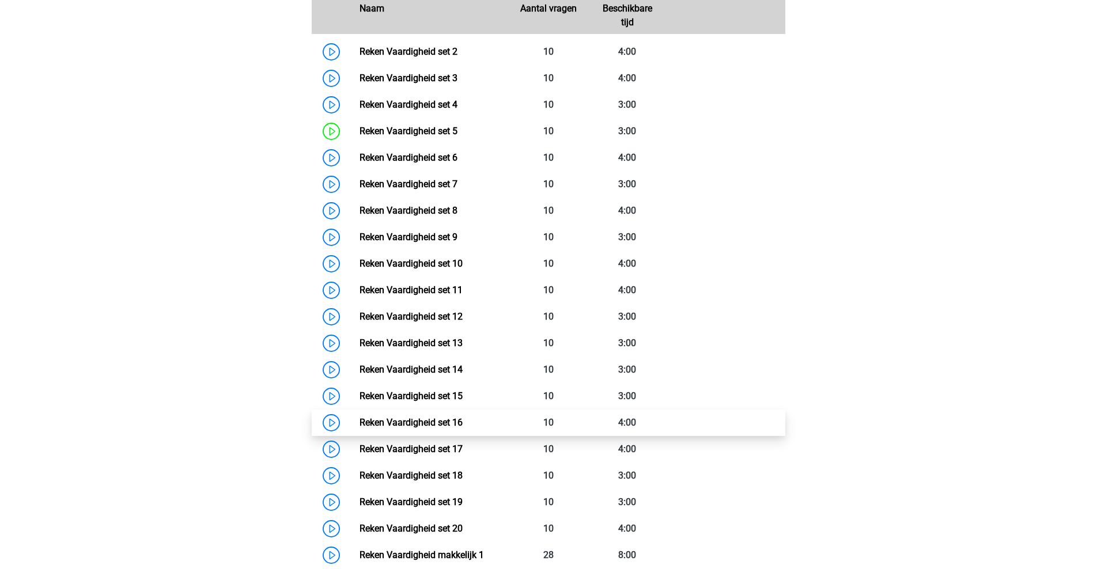
click at [430, 422] on link "Reken Vaardigheid set 16" at bounding box center [411, 422] width 103 height 11
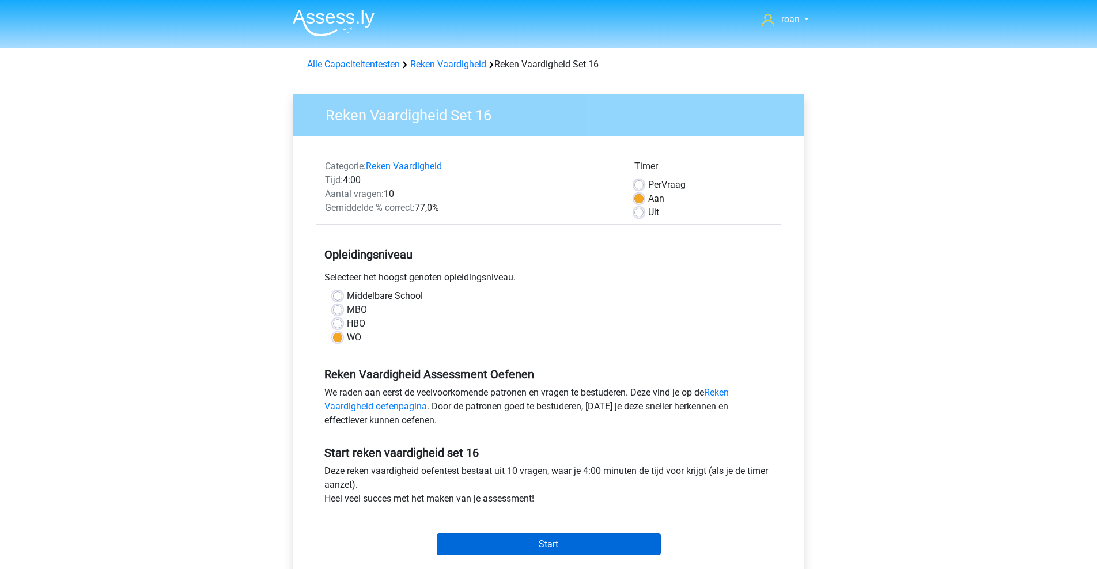
click at [588, 550] on input "Start" at bounding box center [549, 545] width 224 height 22
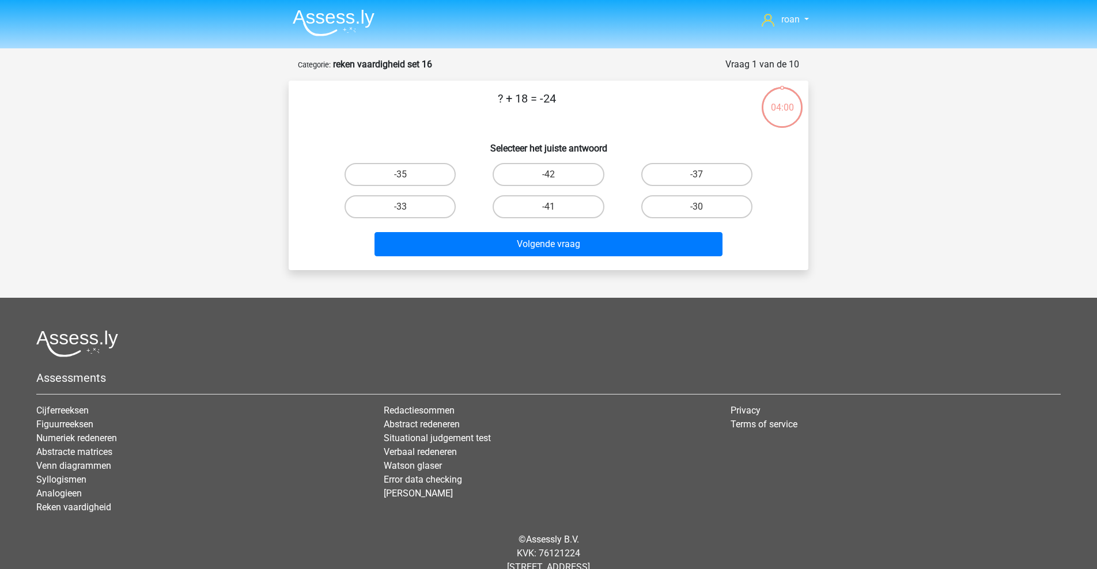
scroll to position [13, 0]
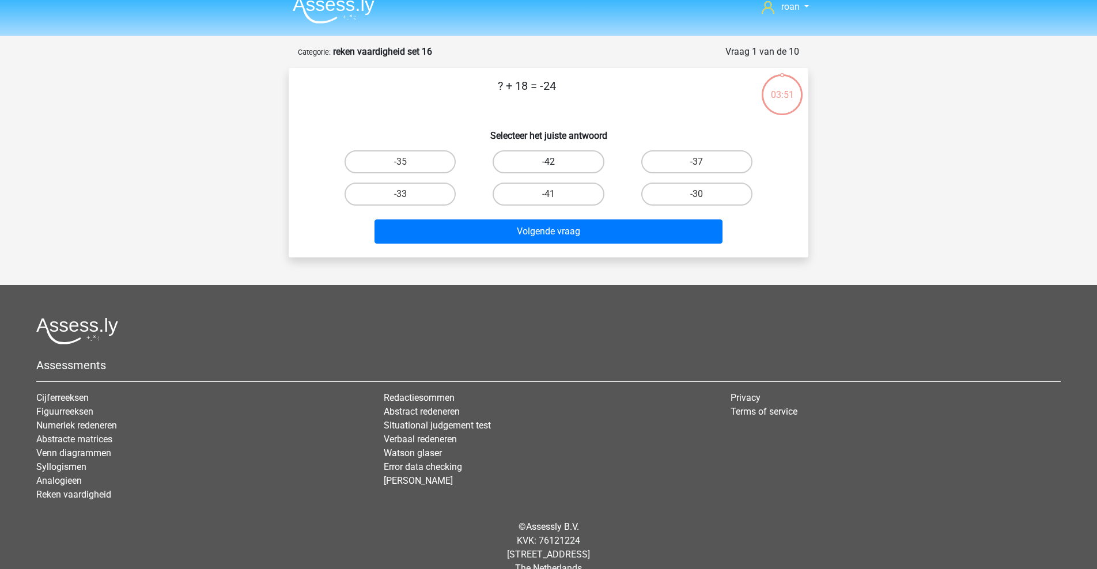
click at [540, 164] on label "-42" at bounding box center [548, 161] width 111 height 23
click at [549, 164] on input "-42" at bounding box center [552, 165] width 7 height 7
radio input "true"
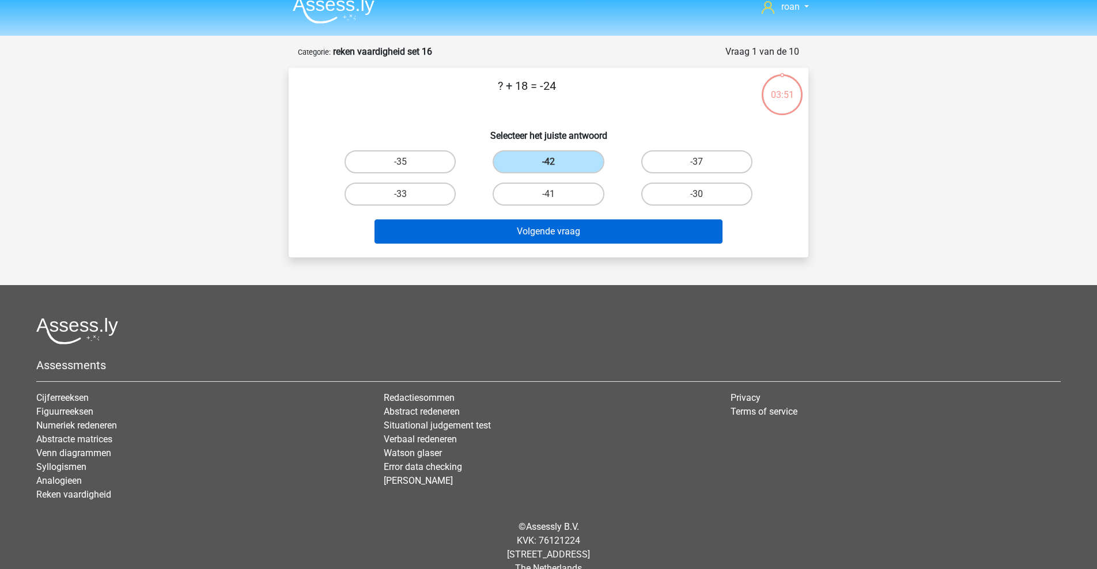
click at [536, 230] on button "Volgende vraag" at bounding box center [549, 232] width 349 height 24
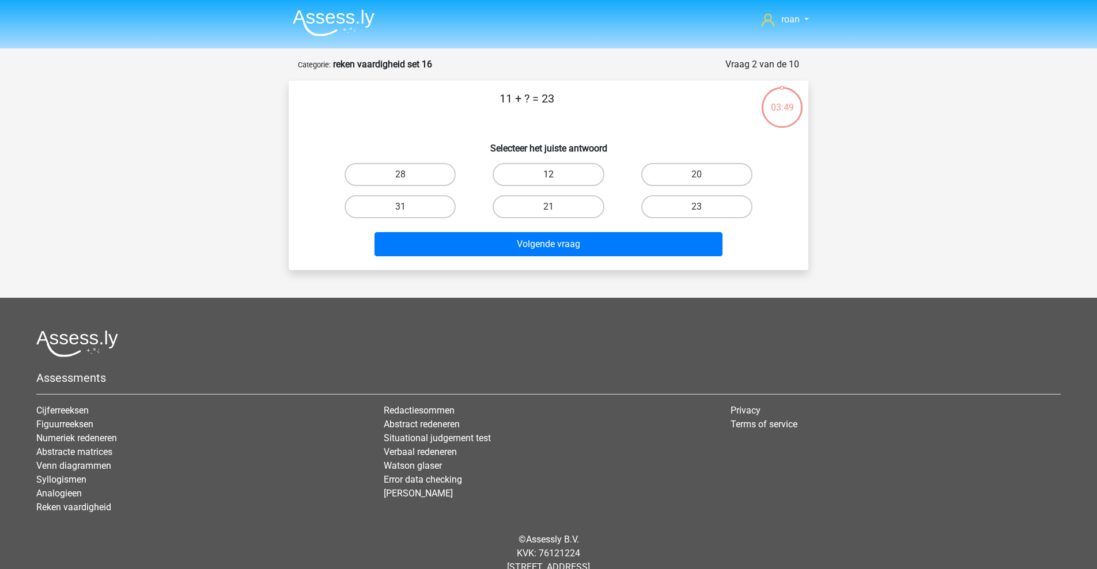
click at [533, 171] on label "12" at bounding box center [548, 174] width 111 height 23
click at [549, 175] on input "12" at bounding box center [552, 178] width 7 height 7
radio input "true"
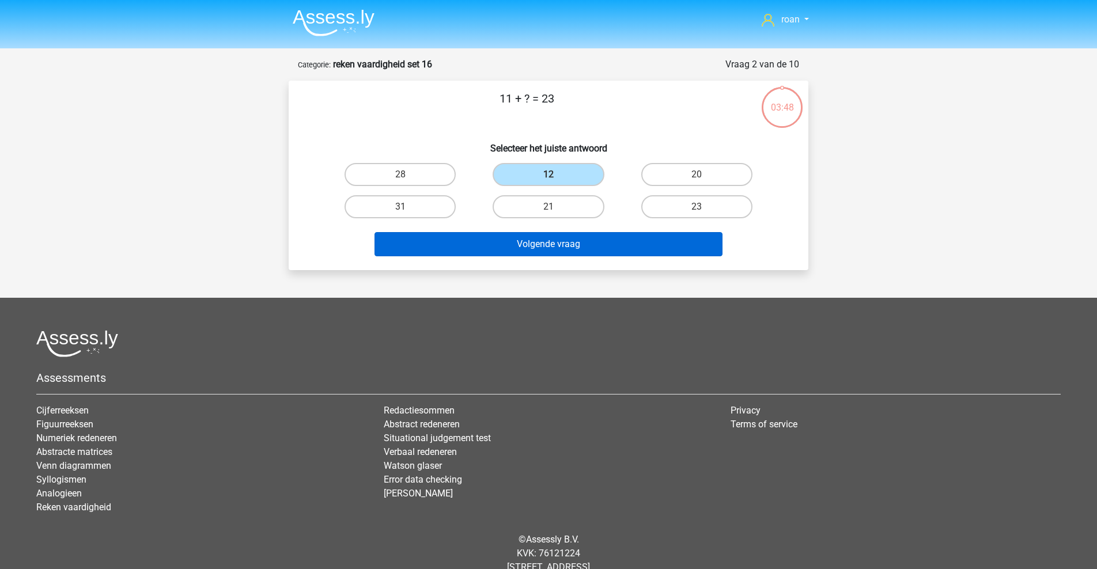
click at [500, 245] on button "Volgende vraag" at bounding box center [549, 244] width 349 height 24
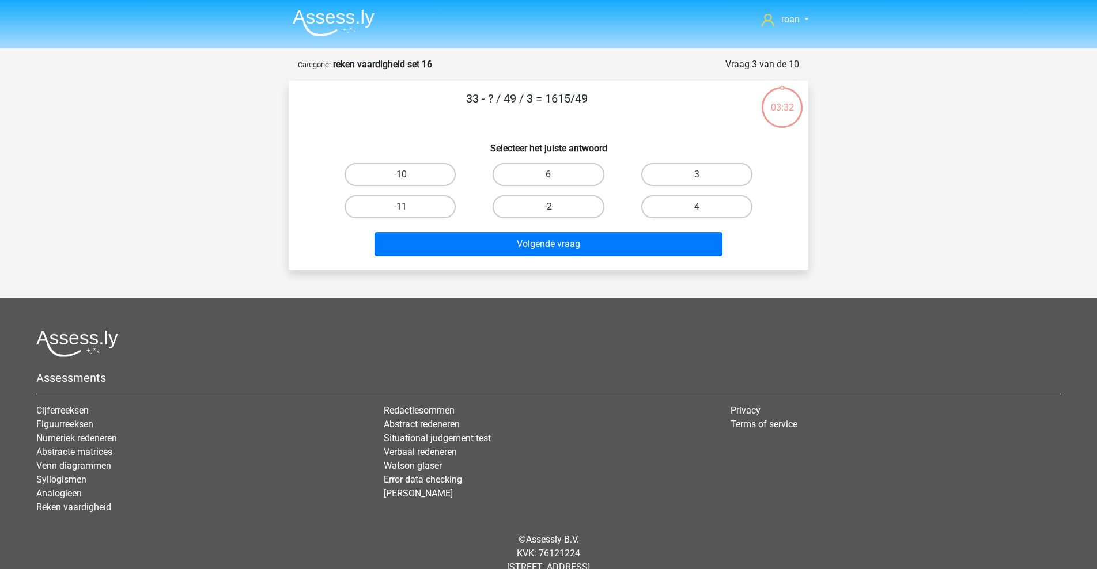
click at [539, 207] on label "-2" at bounding box center [548, 206] width 111 height 23
click at [549, 207] on input "-2" at bounding box center [552, 210] width 7 height 7
radio input "true"
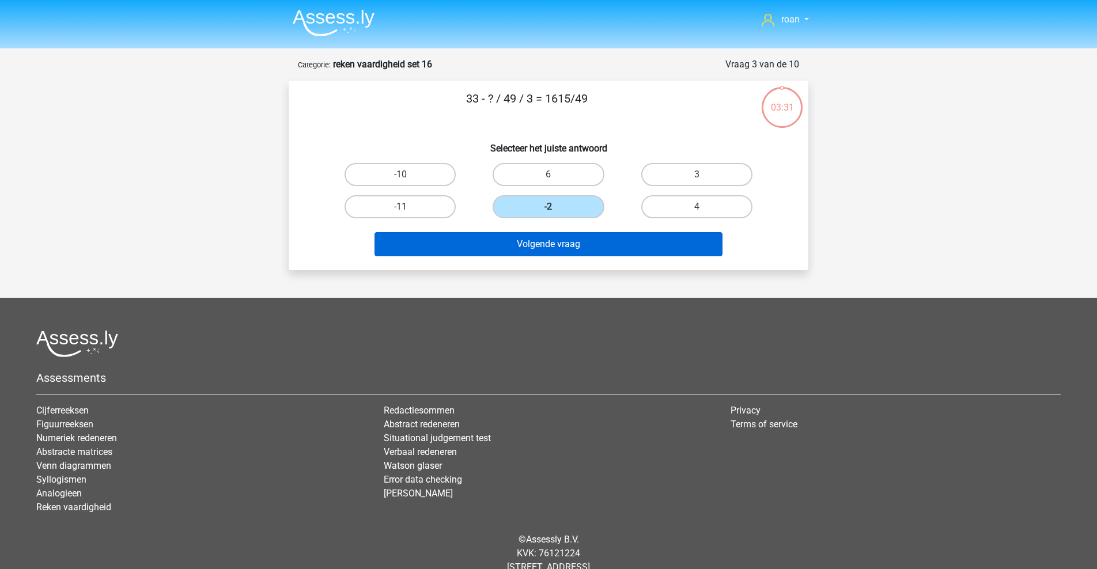
click at [564, 247] on button "Volgende vraag" at bounding box center [549, 244] width 349 height 24
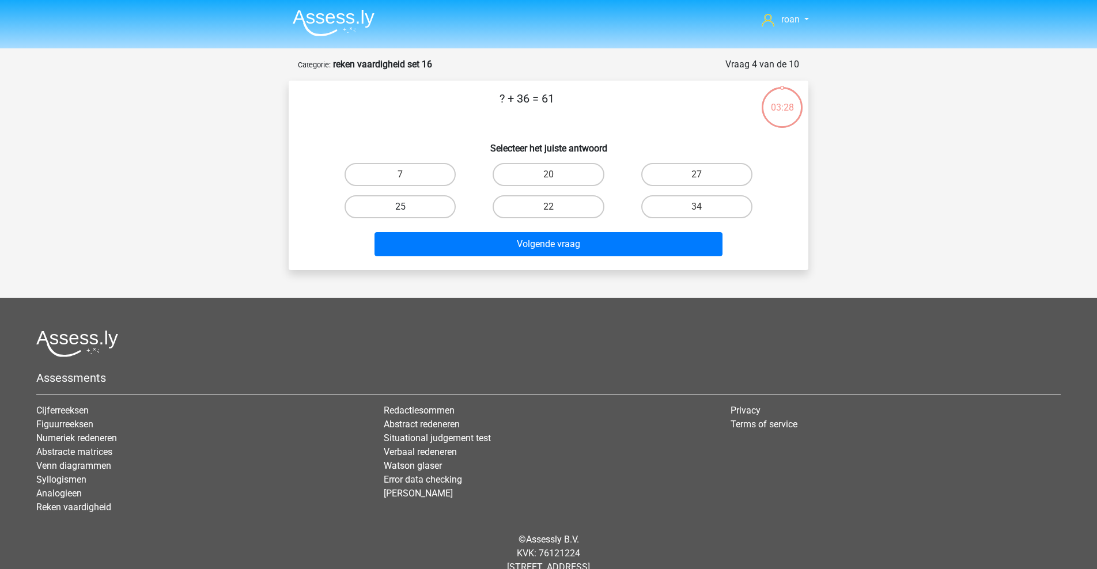
click at [424, 204] on label "25" at bounding box center [400, 206] width 111 height 23
click at [408, 207] on input "25" at bounding box center [403, 210] width 7 height 7
radio input "true"
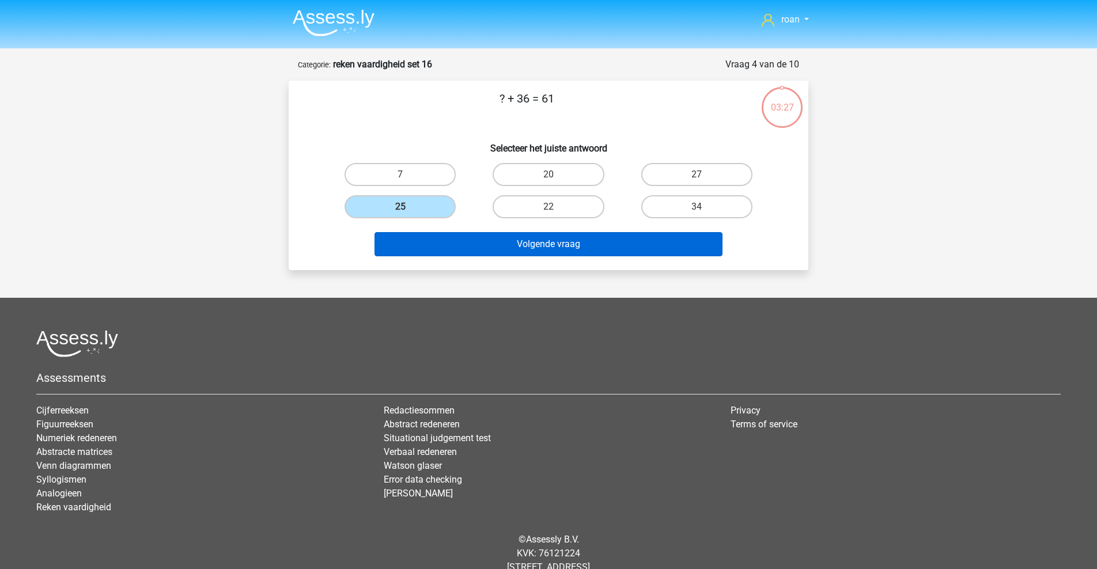
click at [458, 241] on button "Volgende vraag" at bounding box center [549, 244] width 349 height 24
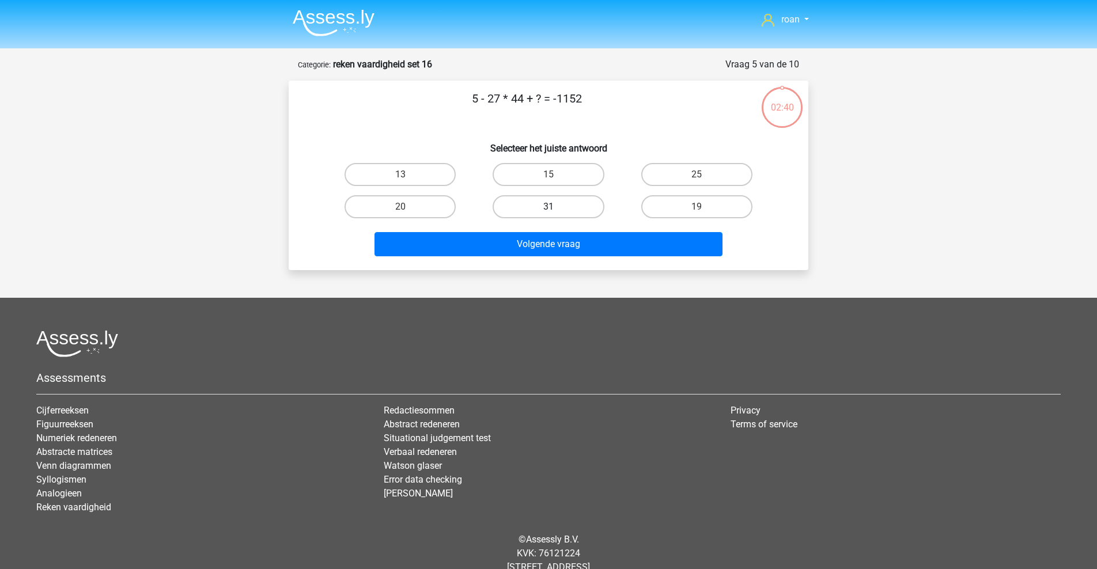
click at [524, 209] on label "31" at bounding box center [548, 206] width 111 height 23
click at [549, 209] on input "31" at bounding box center [552, 210] width 7 height 7
radio input "true"
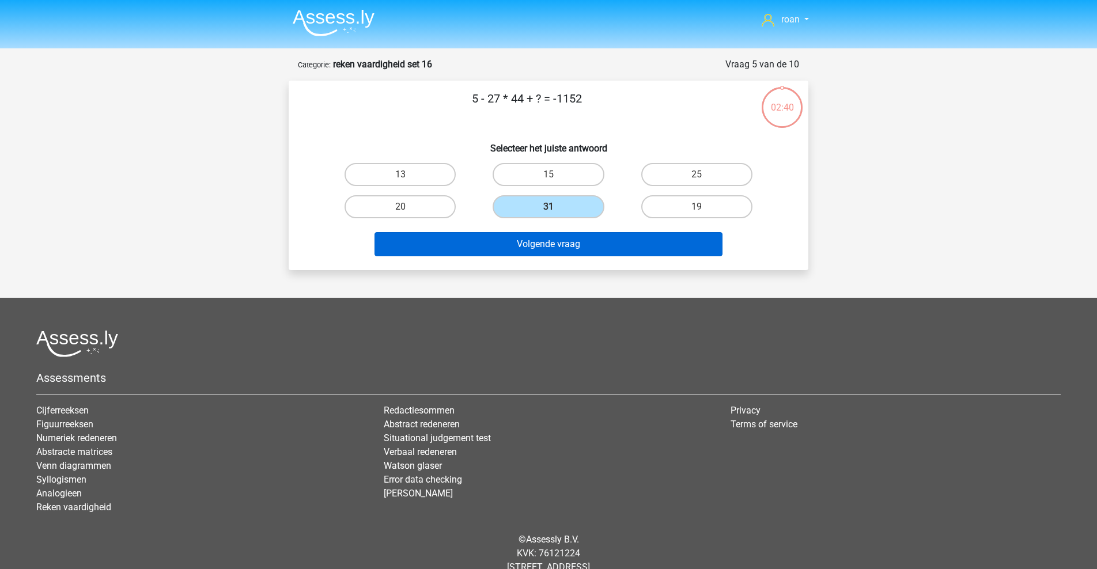
click at [524, 238] on button "Volgende vraag" at bounding box center [549, 244] width 349 height 24
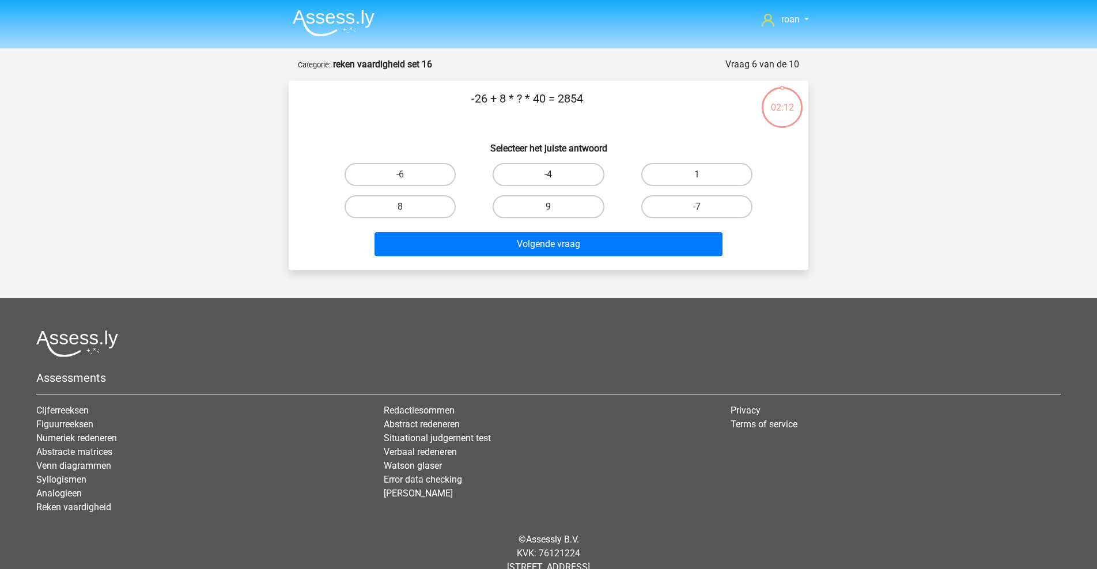
click at [544, 173] on label "-4" at bounding box center [548, 174] width 111 height 23
click at [549, 175] on input "-4" at bounding box center [552, 178] width 7 height 7
radio input "true"
click at [540, 268] on div "-26 + 8 * ? * 40 = 2854 Selecteer het juiste antwoord -6 -4 1" at bounding box center [549, 176] width 520 height 190
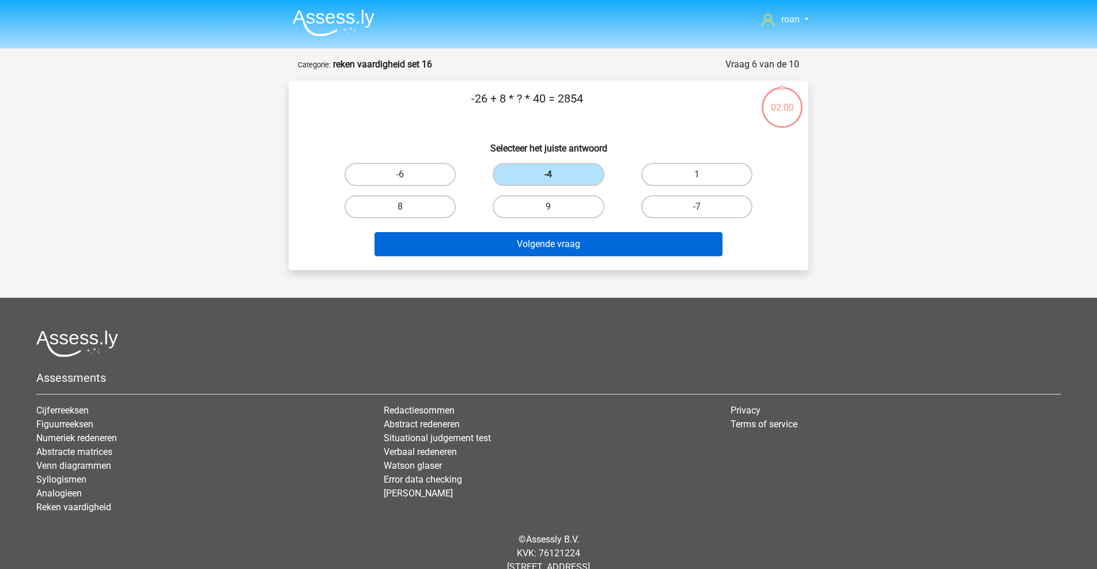
click at [563, 247] on button "Volgende vraag" at bounding box center [549, 244] width 349 height 24
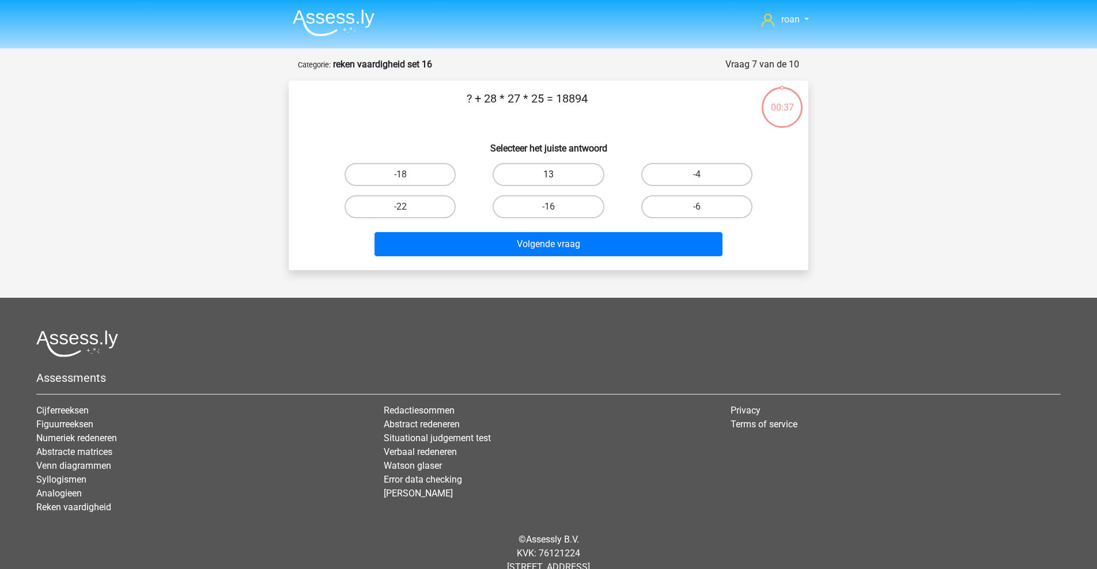
click at [564, 179] on label "13" at bounding box center [548, 174] width 111 height 23
click at [556, 179] on input "13" at bounding box center [552, 178] width 7 height 7
radio input "true"
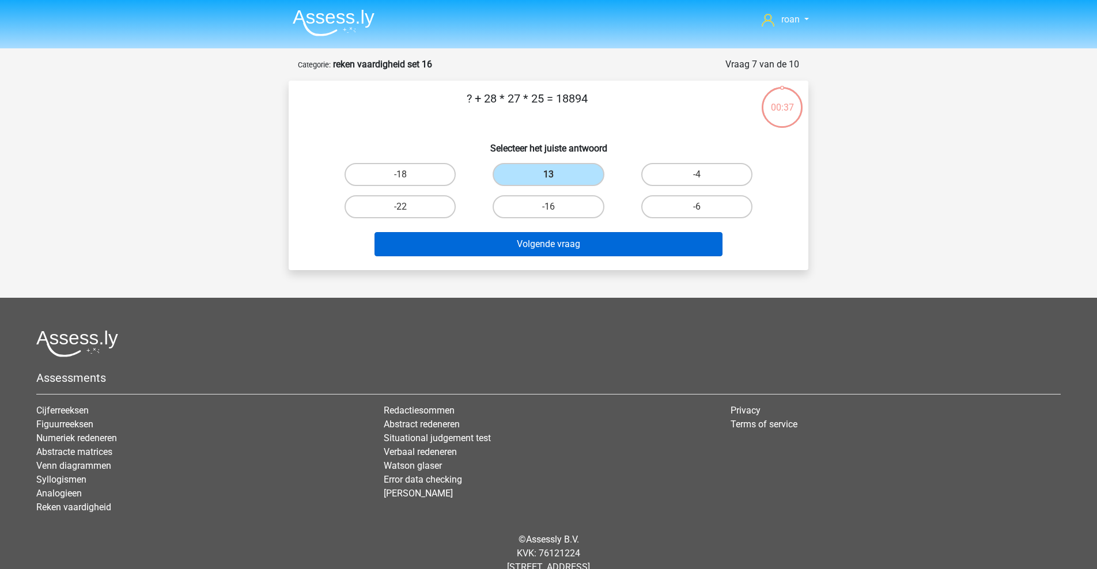
click at [636, 237] on button "Volgende vraag" at bounding box center [549, 244] width 349 height 24
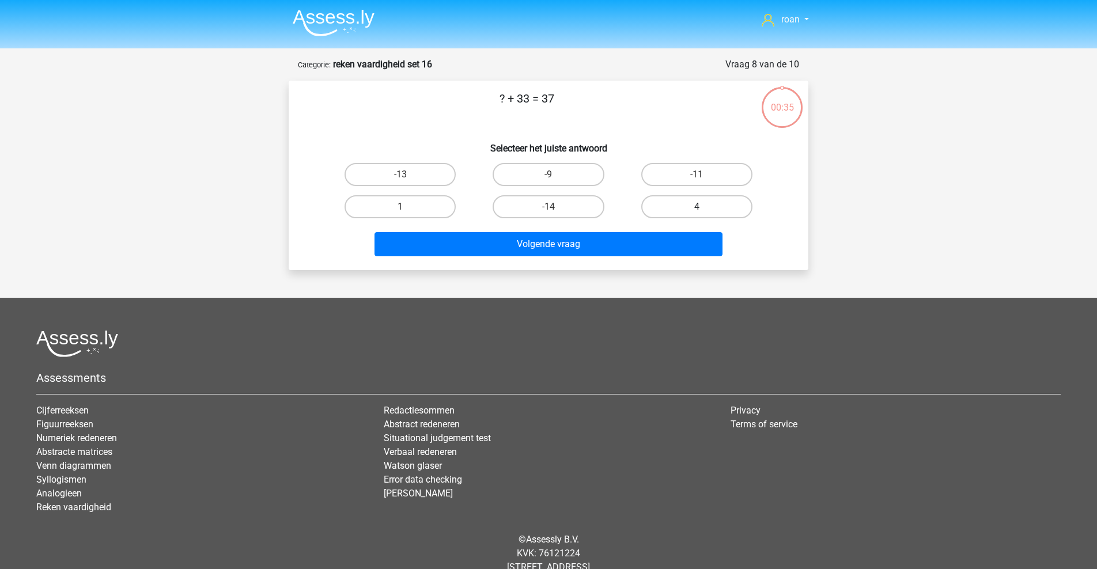
click at [692, 216] on label "4" at bounding box center [696, 206] width 111 height 23
click at [697, 214] on input "4" at bounding box center [700, 210] width 7 height 7
radio input "true"
click at [655, 262] on div "? + 33 = 37 Selecteer het juiste antwoord -13 -9 -11 1" at bounding box center [549, 176] width 520 height 190
click at [655, 232] on div "Volgende vraag" at bounding box center [548, 242] width 483 height 38
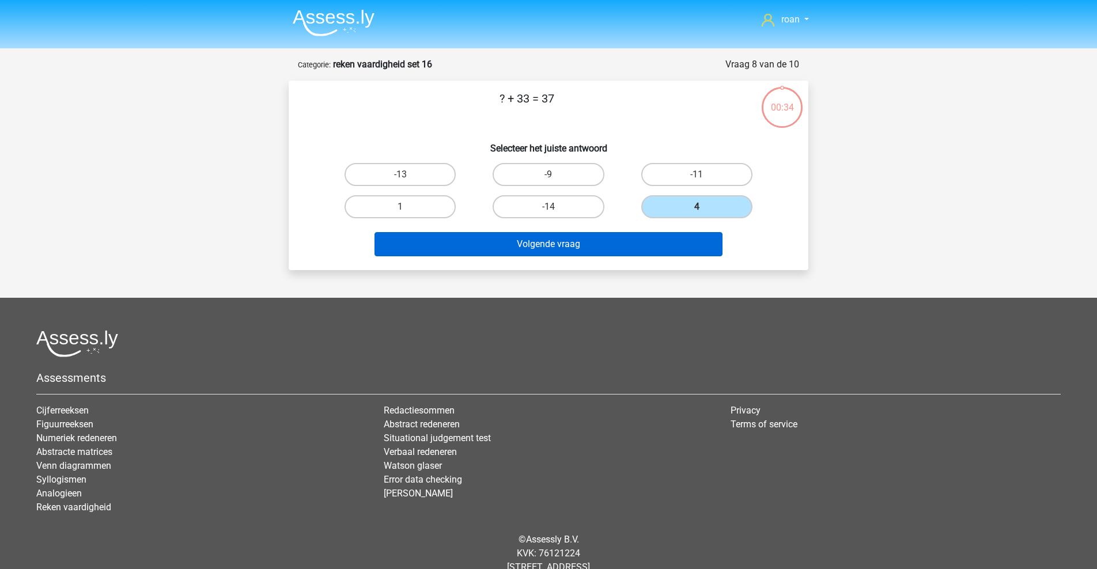
click at [645, 237] on button "Volgende vraag" at bounding box center [549, 244] width 349 height 24
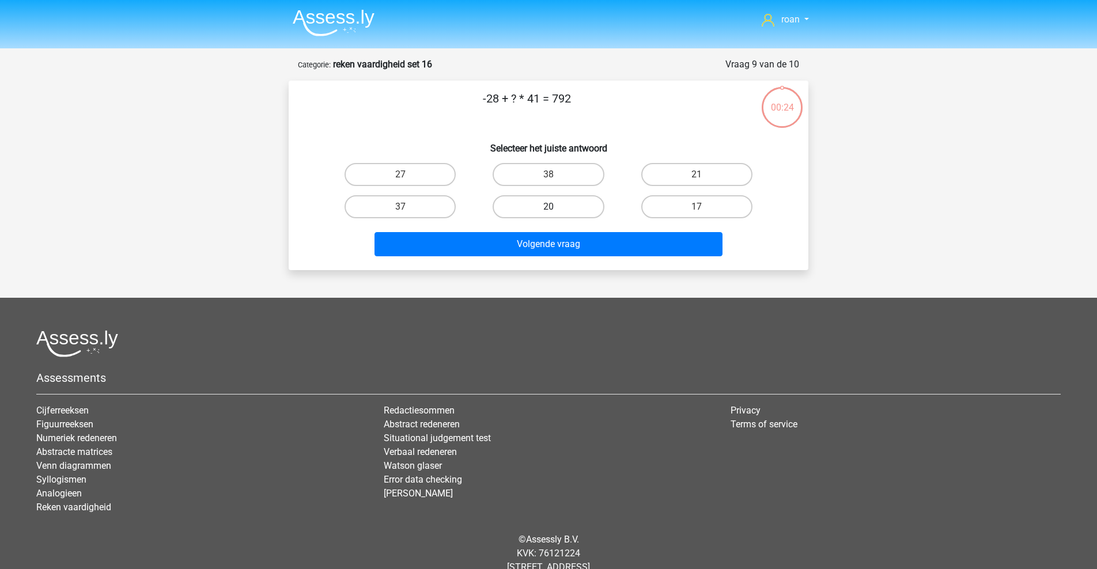
click at [562, 206] on label "20" at bounding box center [548, 206] width 111 height 23
click at [556, 207] on input "20" at bounding box center [552, 210] width 7 height 7
radio input "true"
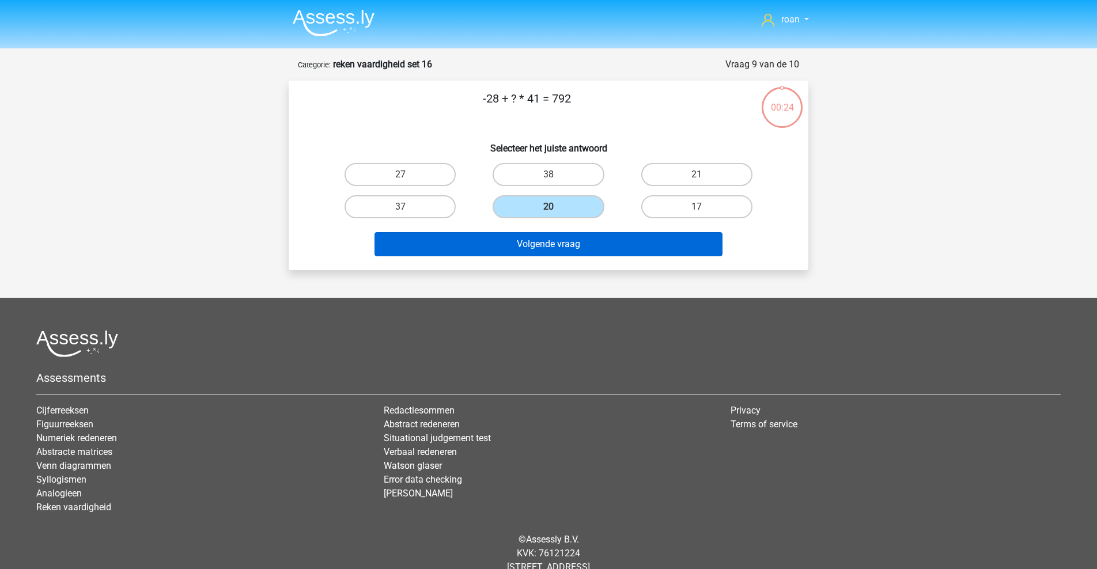
click at [560, 241] on button "Volgende vraag" at bounding box center [549, 244] width 349 height 24
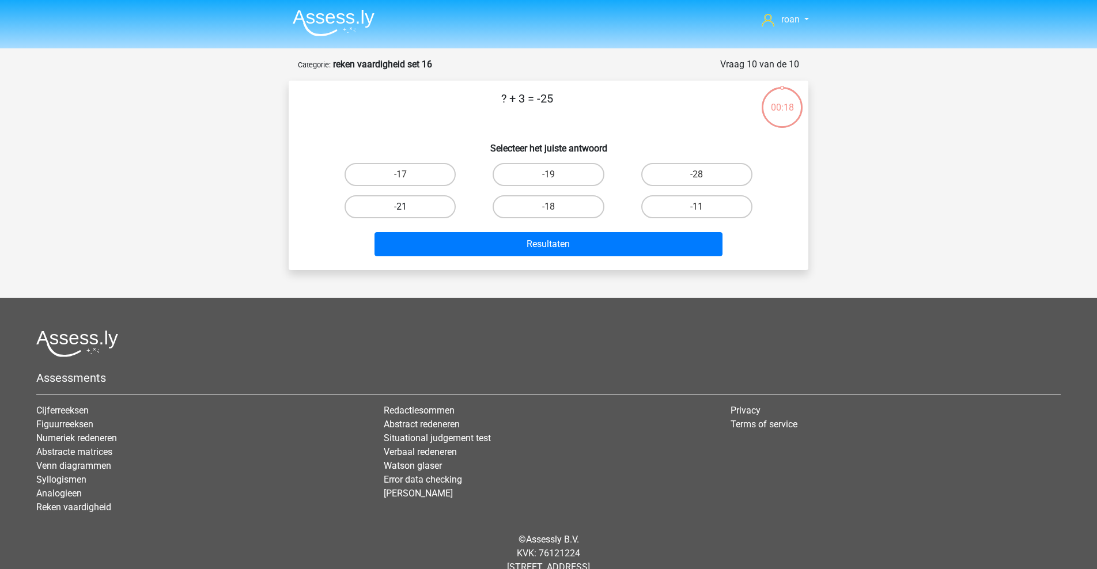
click at [418, 206] on label "-21" at bounding box center [400, 206] width 111 height 23
click at [408, 207] on input "-21" at bounding box center [403, 210] width 7 height 7
radio input "true"
click at [684, 169] on label "-28" at bounding box center [696, 174] width 111 height 23
click at [697, 175] on input "-28" at bounding box center [700, 178] width 7 height 7
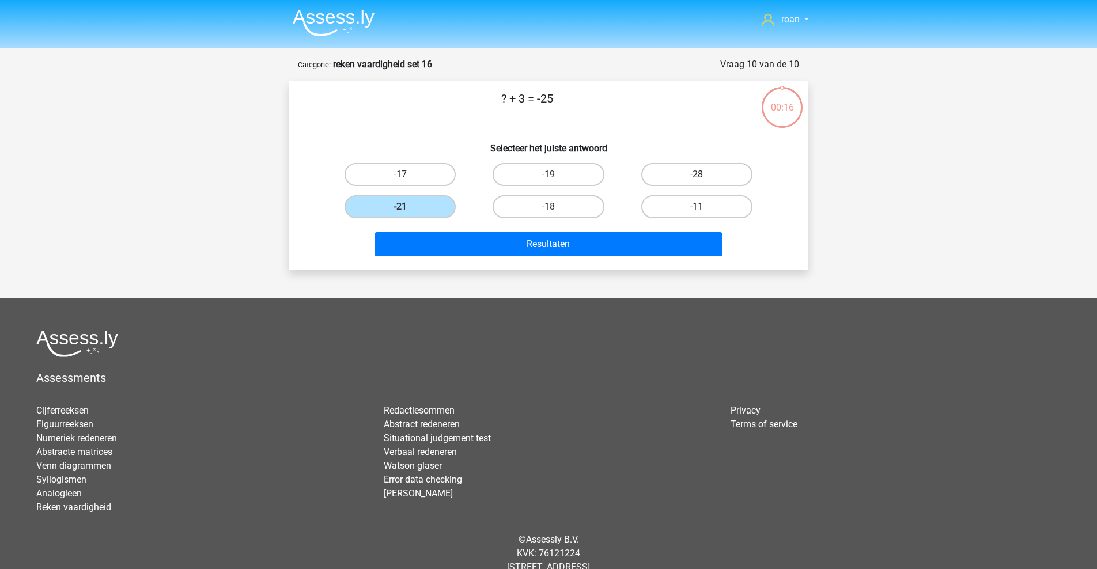
radio input "true"
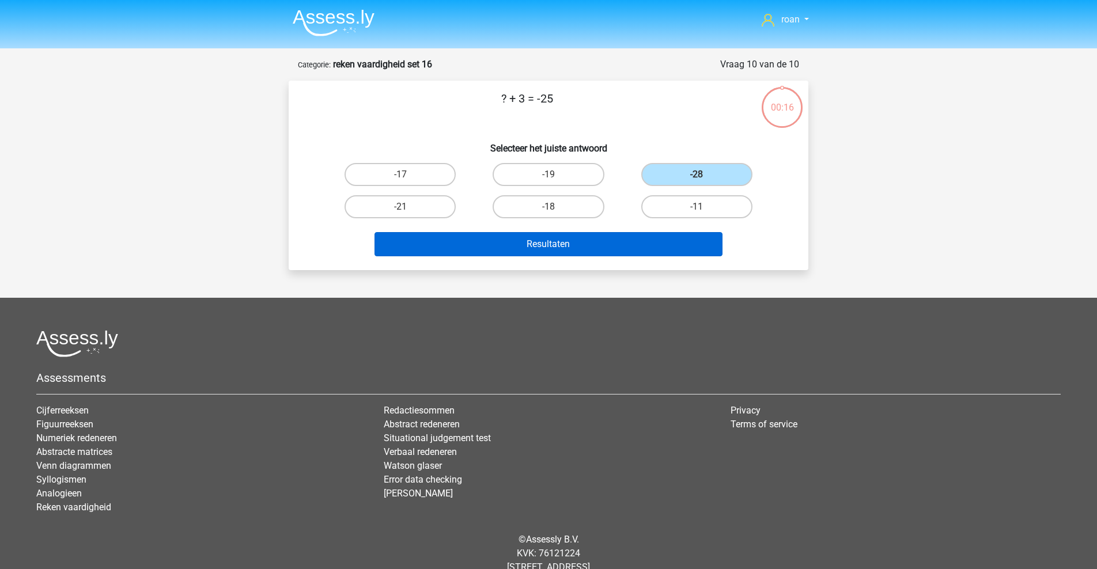
click at [621, 238] on button "Resultaten" at bounding box center [549, 244] width 349 height 24
